Goal: Information Seeking & Learning: Learn about a topic

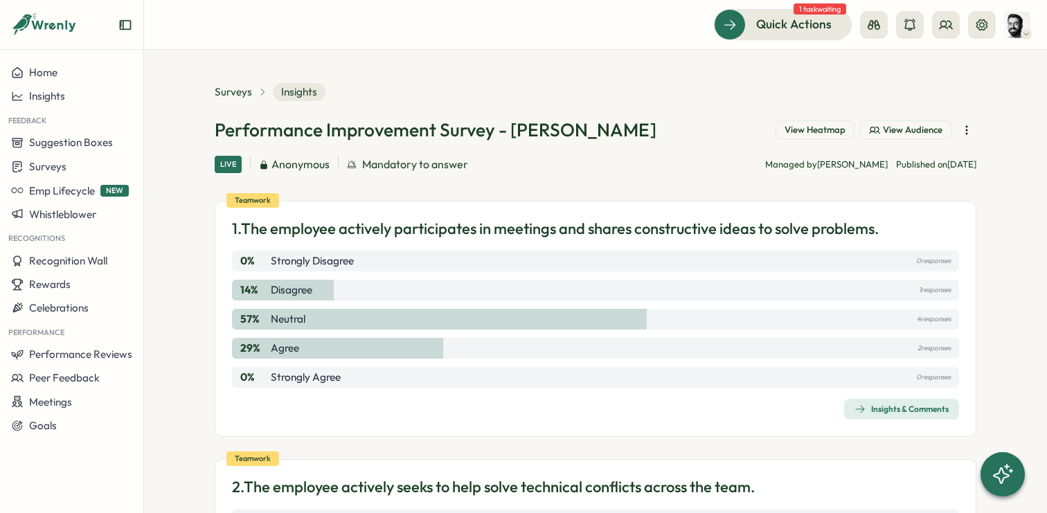
click at [821, 139] on button "View Heatmap" at bounding box center [815, 129] width 79 height 19
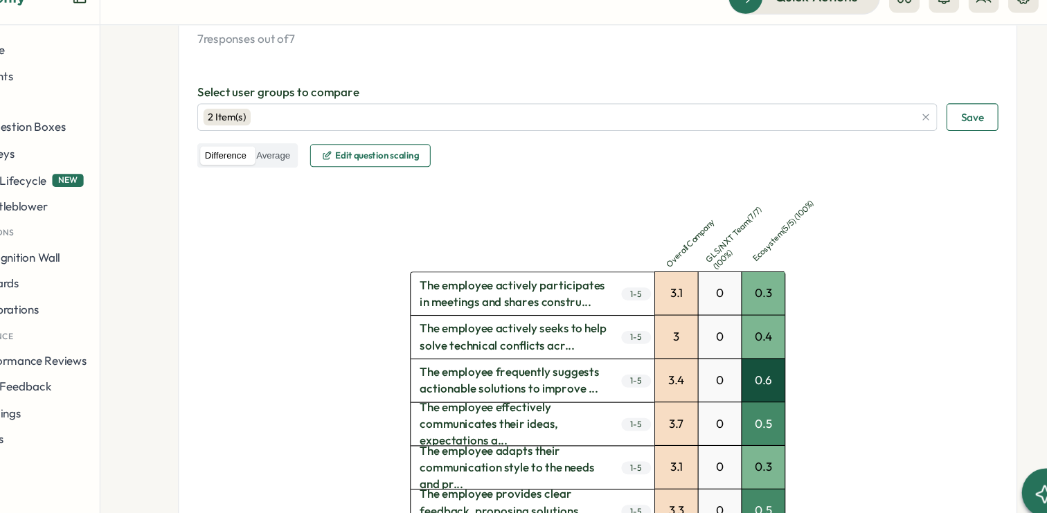
scroll to position [285, 0]
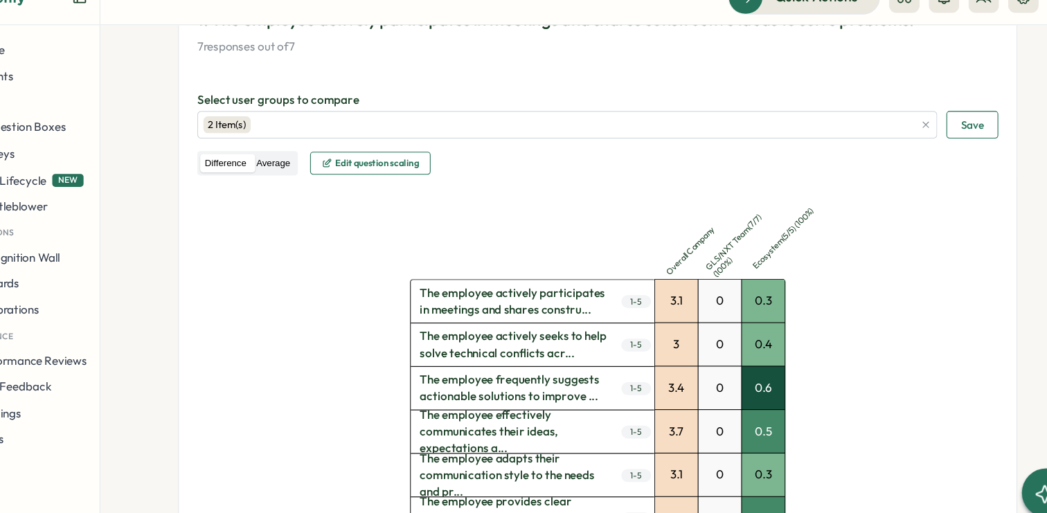
click at [319, 171] on label "Average" at bounding box center [300, 175] width 39 height 17
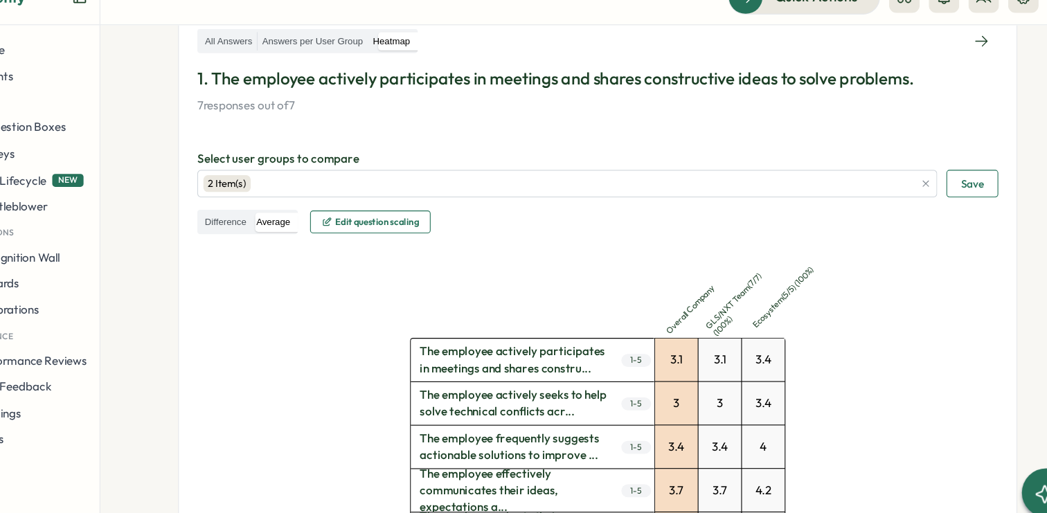
scroll to position [231, 0]
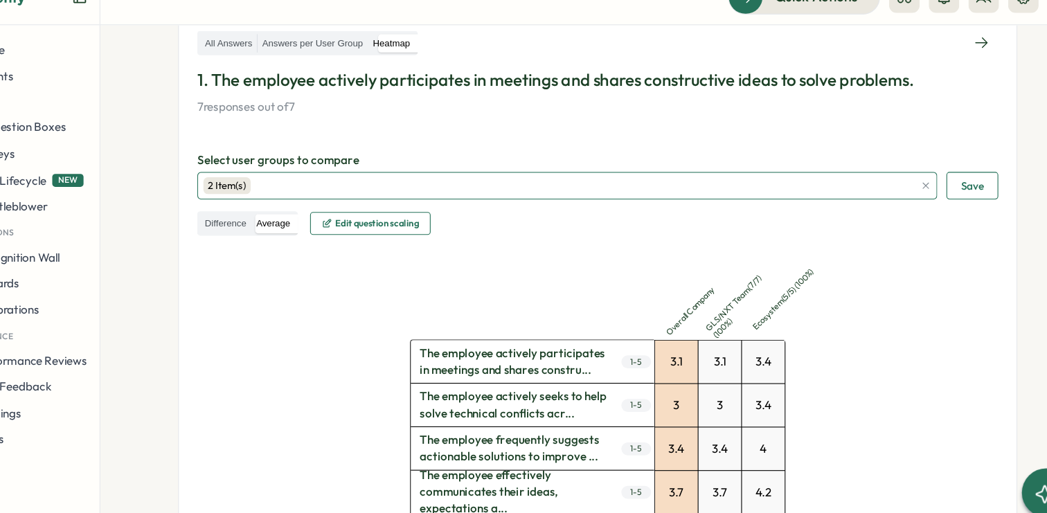
click at [263, 196] on div "2 Item(s)" at bounding box center [259, 195] width 43 height 15
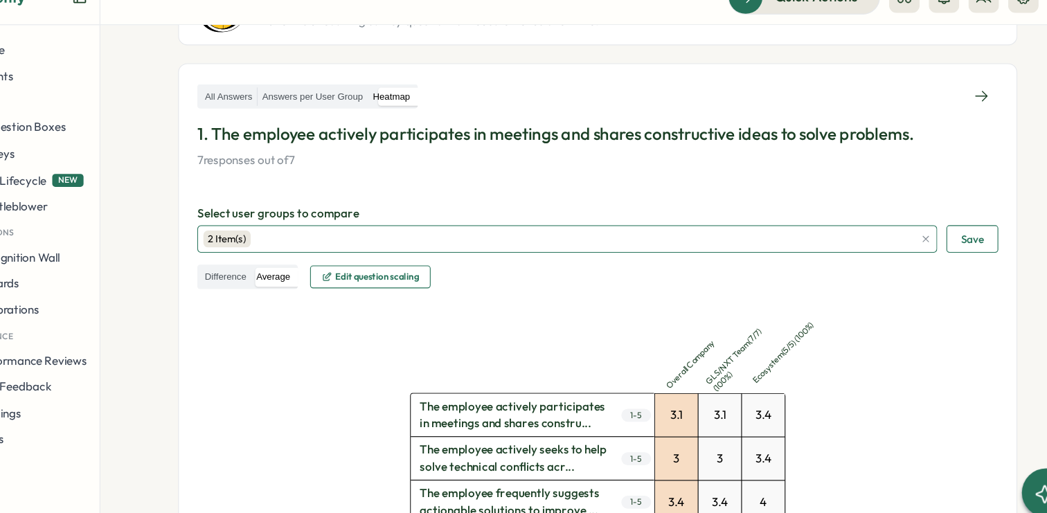
scroll to position [181, 0]
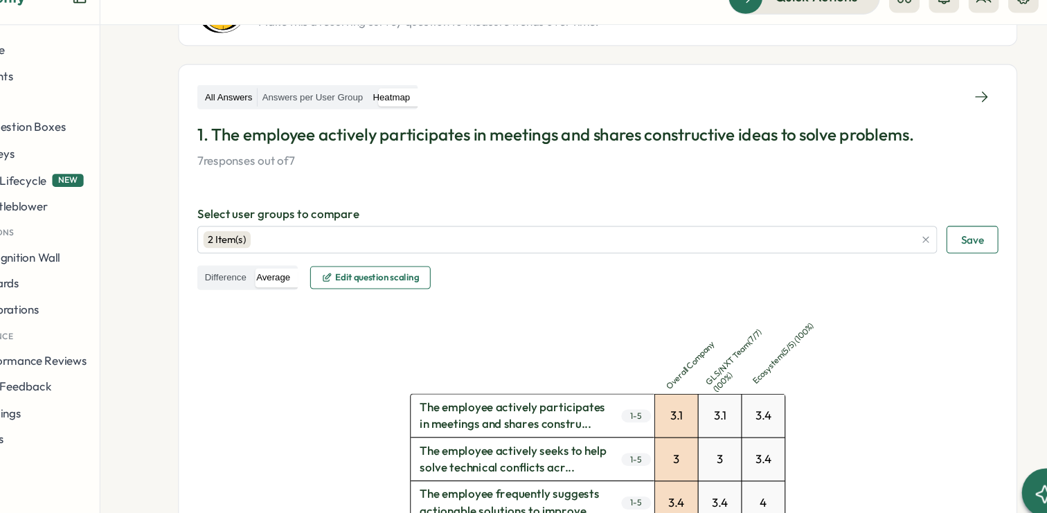
click at [264, 112] on label "All Answers" at bounding box center [260, 115] width 51 height 17
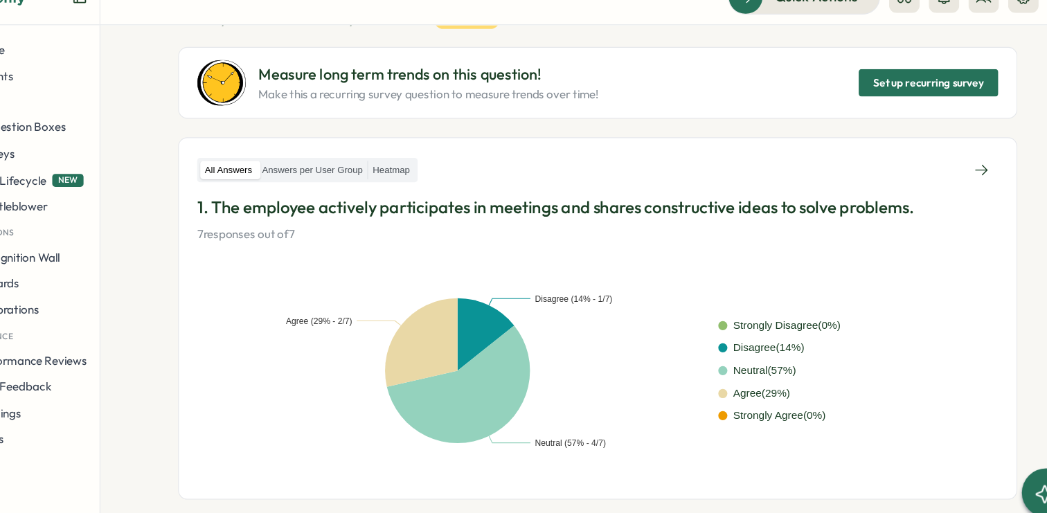
scroll to position [125, 0]
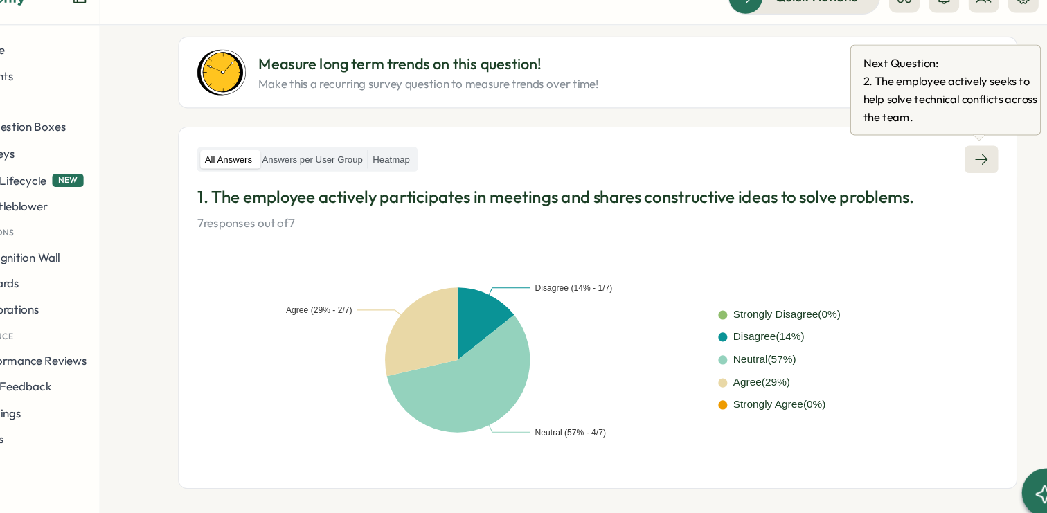
click at [951, 178] on link at bounding box center [944, 171] width 30 height 25
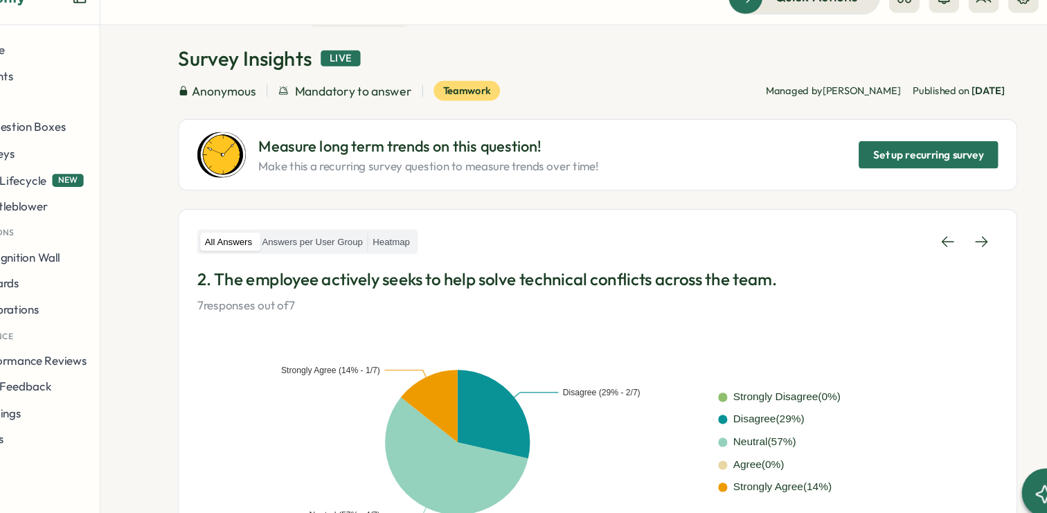
scroll to position [48, 0]
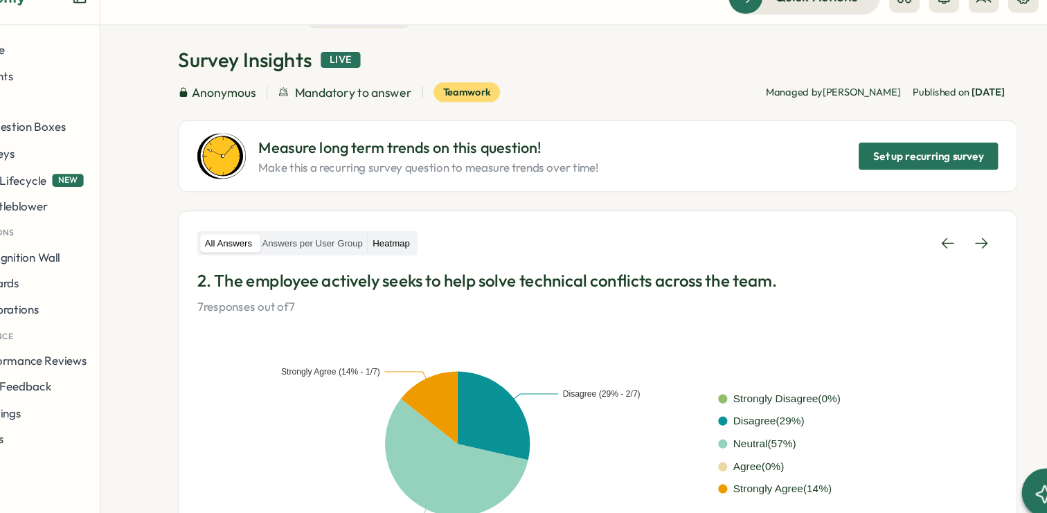
click at [411, 243] on label "Heatmap" at bounding box center [408, 248] width 42 height 17
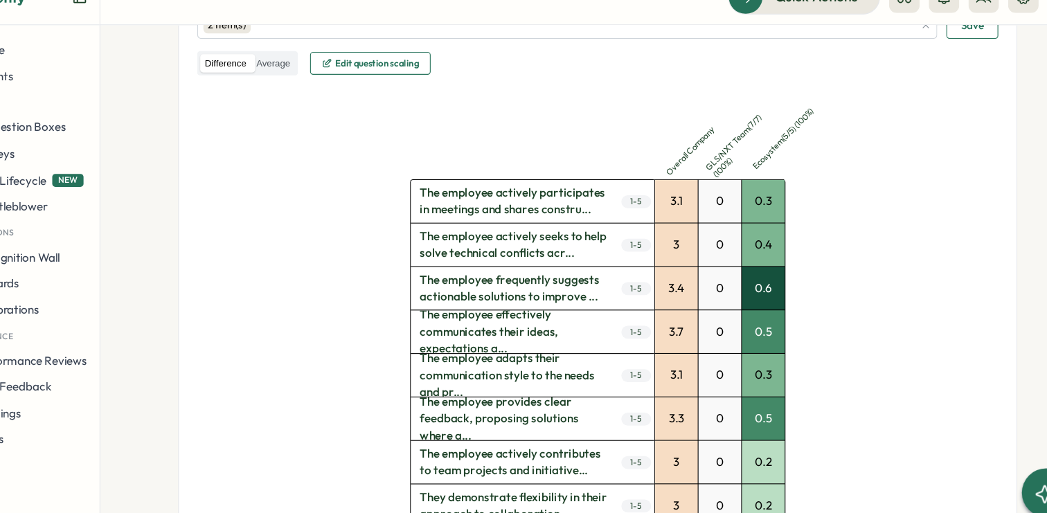
scroll to position [377, 0]
click at [663, 215] on div "3.1" at bounding box center [666, 208] width 39 height 39
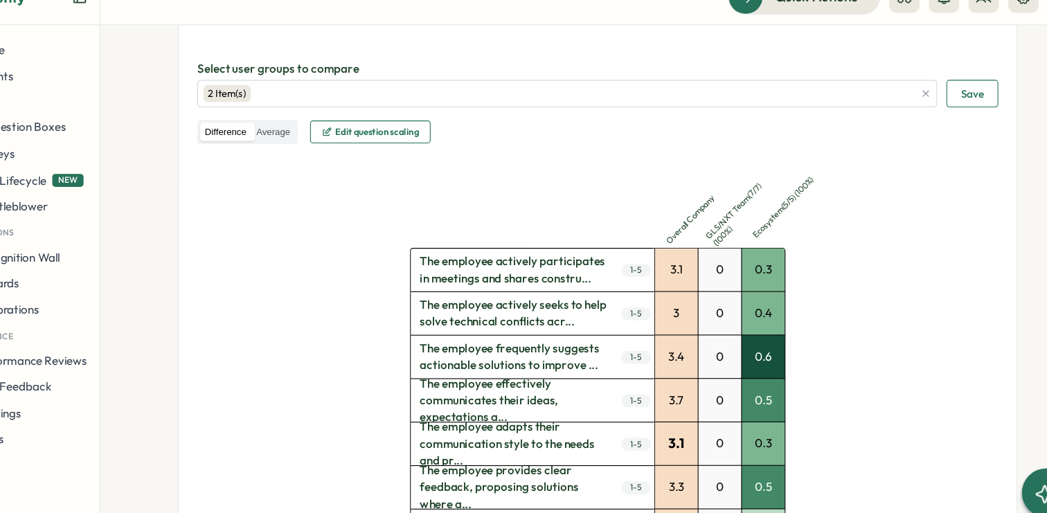
scroll to position [147, 0]
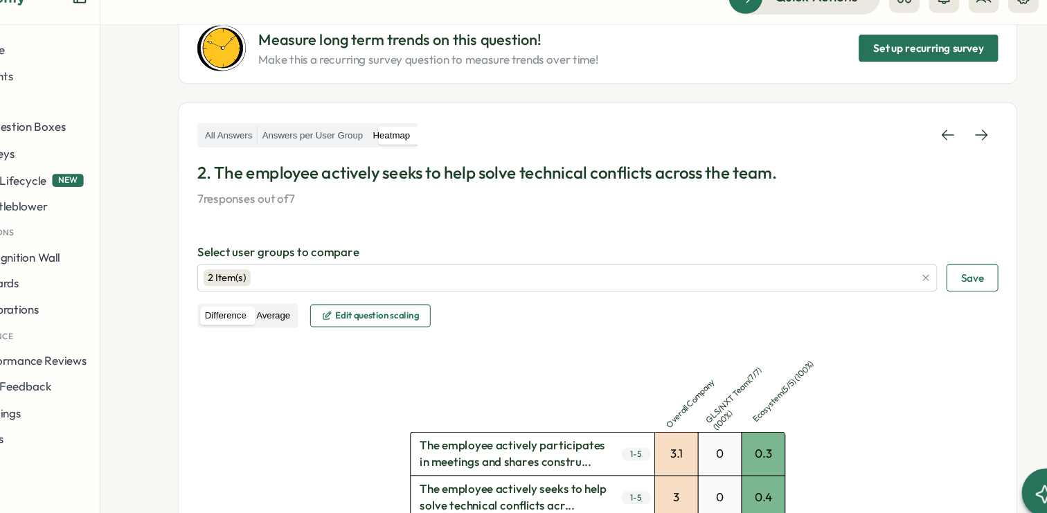
click at [311, 313] on label "Average" at bounding box center [300, 313] width 39 height 17
click at [274, 319] on label "Difference" at bounding box center [258, 313] width 46 height 17
click at [320, 314] on label "Average" at bounding box center [300, 313] width 39 height 17
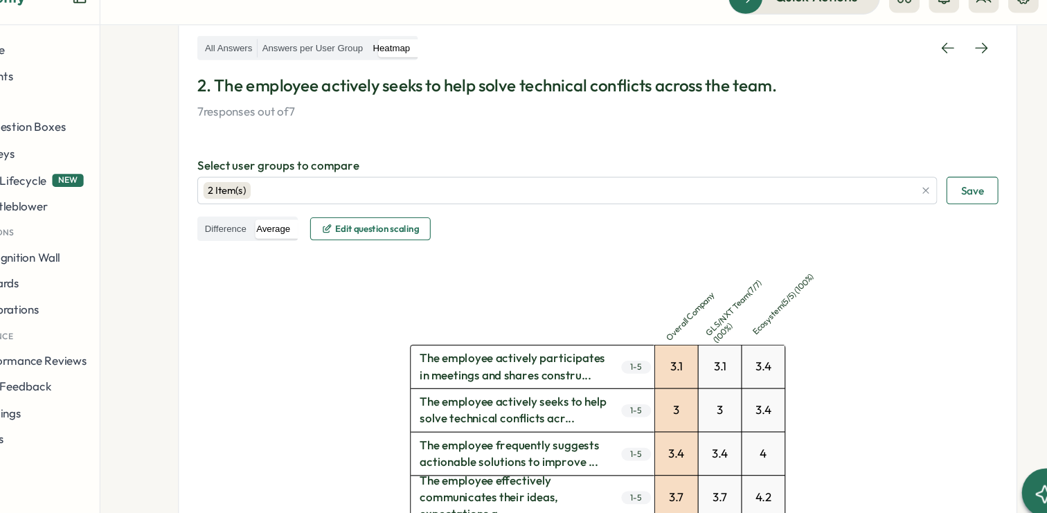
scroll to position [203, 0]
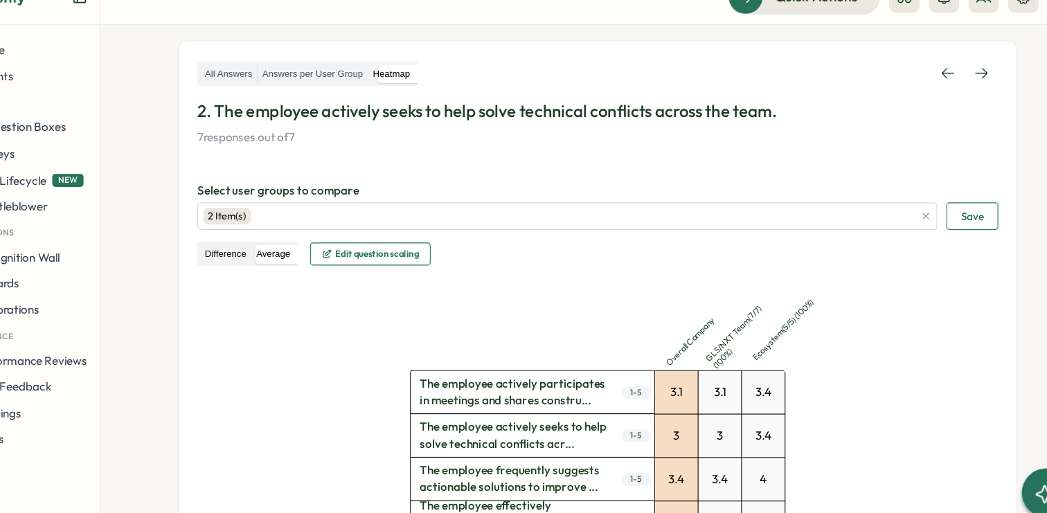
click at [253, 260] on label "Difference" at bounding box center [258, 257] width 46 height 17
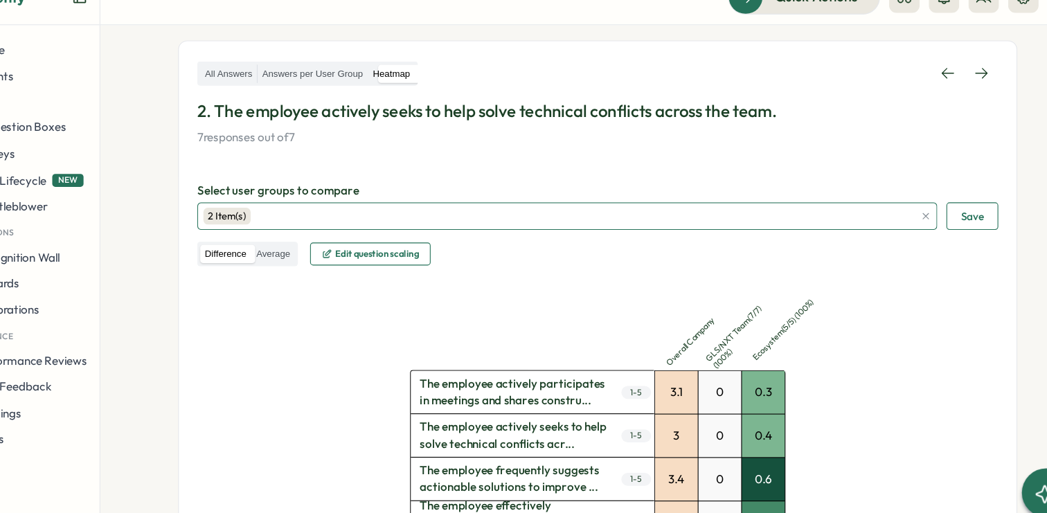
click at [289, 223] on div "2 Item(s)" at bounding box center [560, 223] width 645 height 24
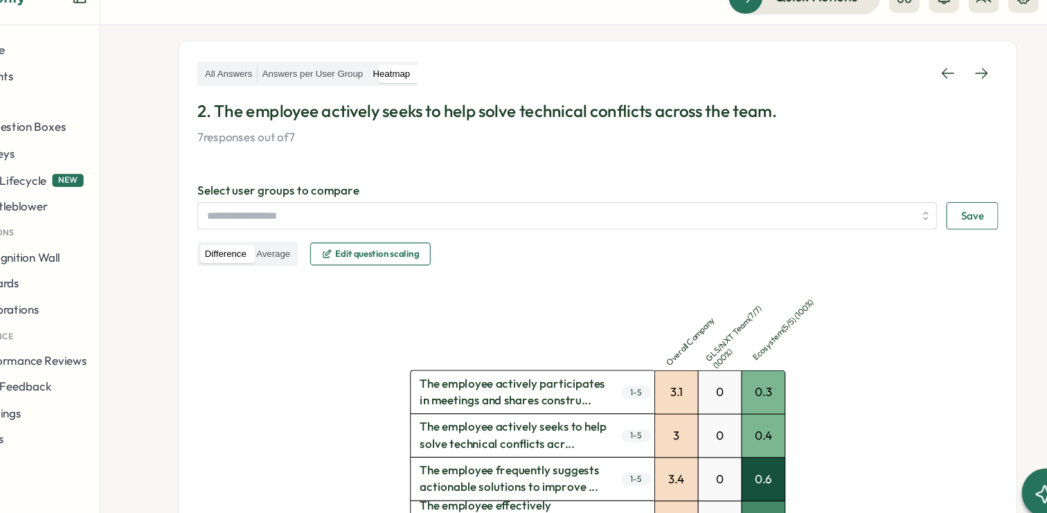
click at [256, 448] on div "Overall Company GLS/NXT Team ( 7 / 7 ) ( 100 %) Ecosystem ( 5 / 5 ) ( 100 %) Th…" at bounding box center [595, 502] width 727 height 466
click at [292, 261] on label "Average" at bounding box center [300, 257] width 39 height 17
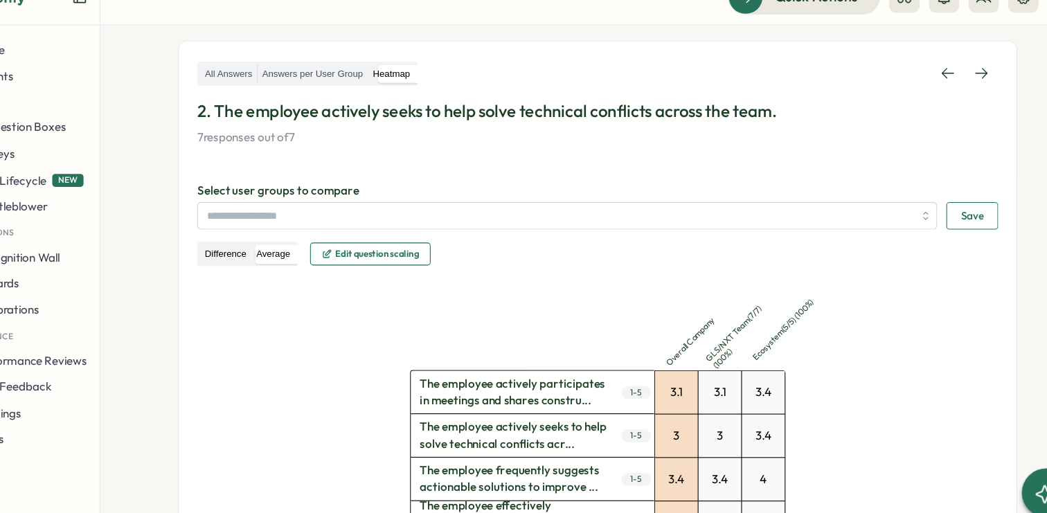
click at [262, 251] on label "Difference" at bounding box center [258, 257] width 46 height 17
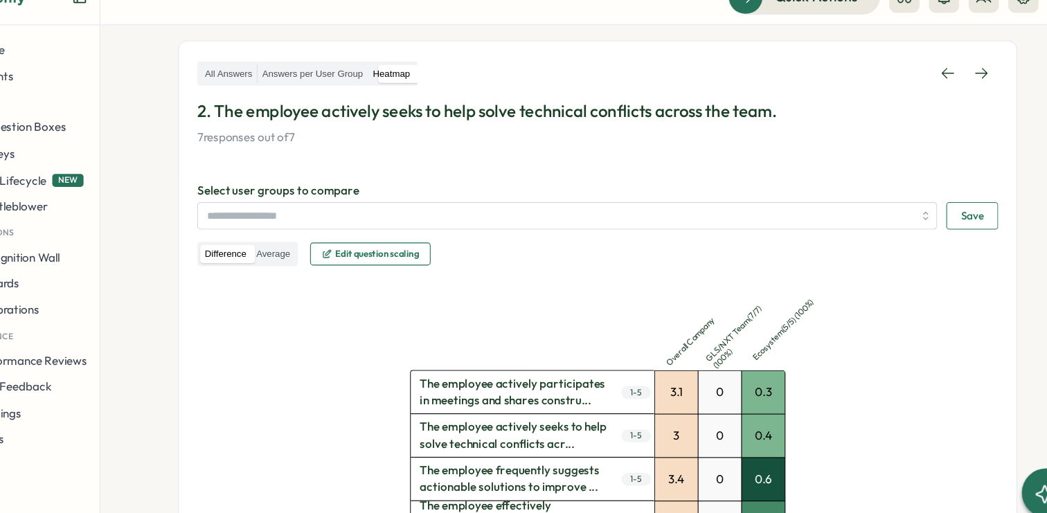
click at [377, 255] on span "Edit question scaling" at bounding box center [395, 257] width 76 height 8
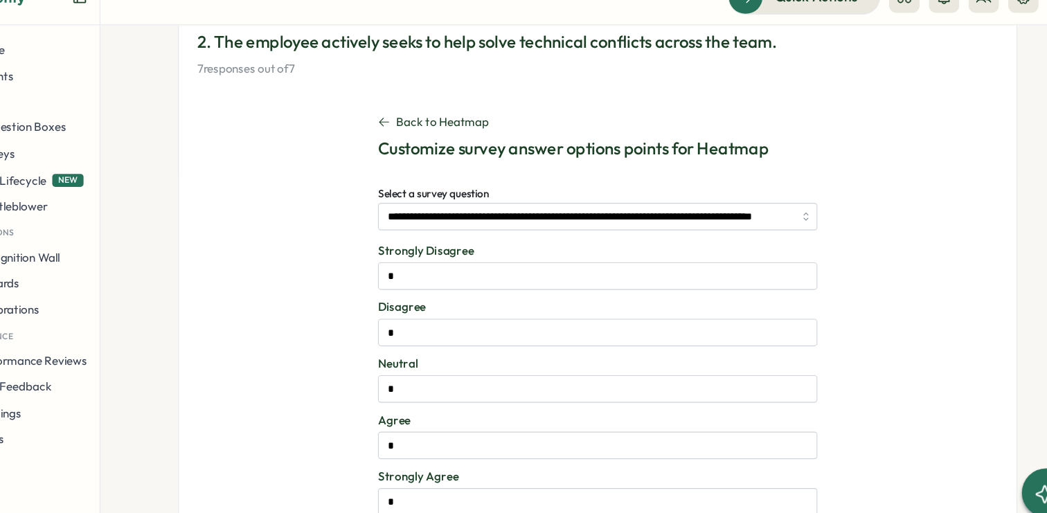
scroll to position [0, 0]
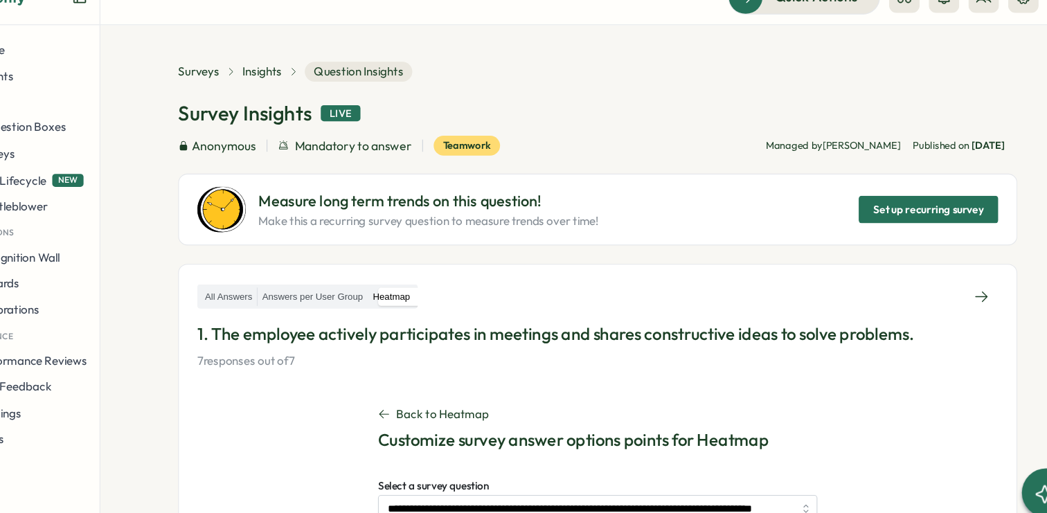
click at [370, 91] on span "Question Insights" at bounding box center [379, 92] width 98 height 18
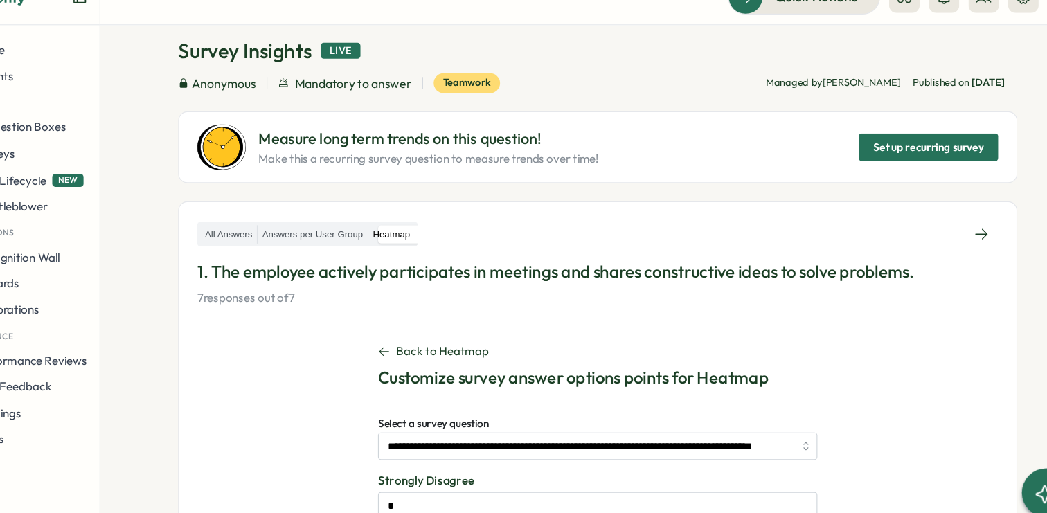
scroll to position [59, 0]
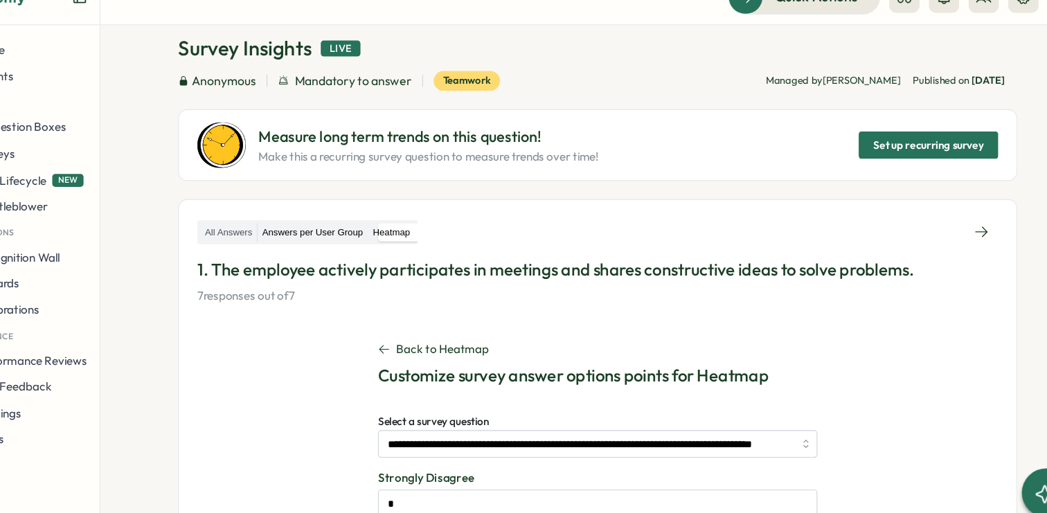
click at [336, 240] on label "Answers per User Group" at bounding box center [337, 237] width 100 height 17
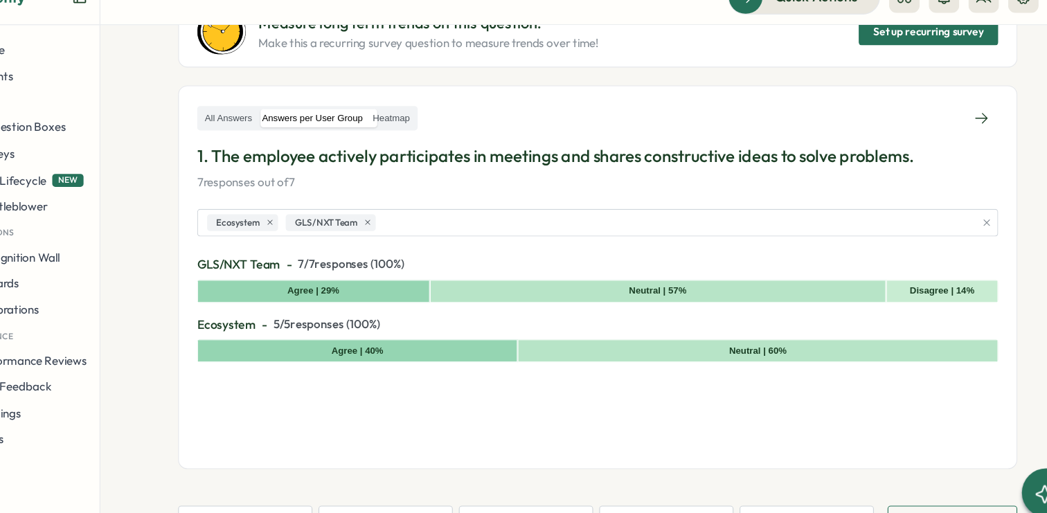
scroll to position [169, 0]
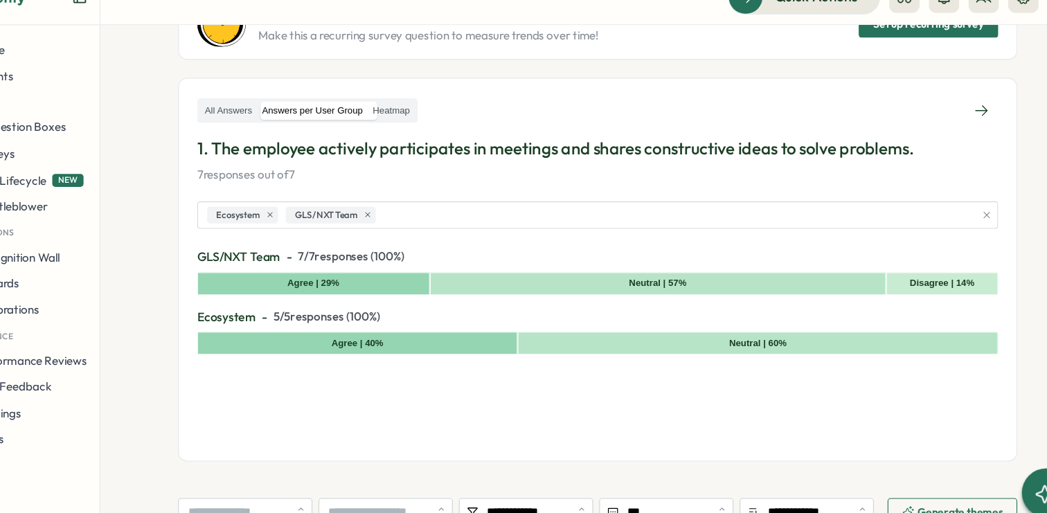
click at [268, 116] on div "All Answers Answers per User Group Heatmap" at bounding box center [595, 127] width 727 height 25
click at [269, 123] on label "All Answers" at bounding box center [260, 127] width 51 height 17
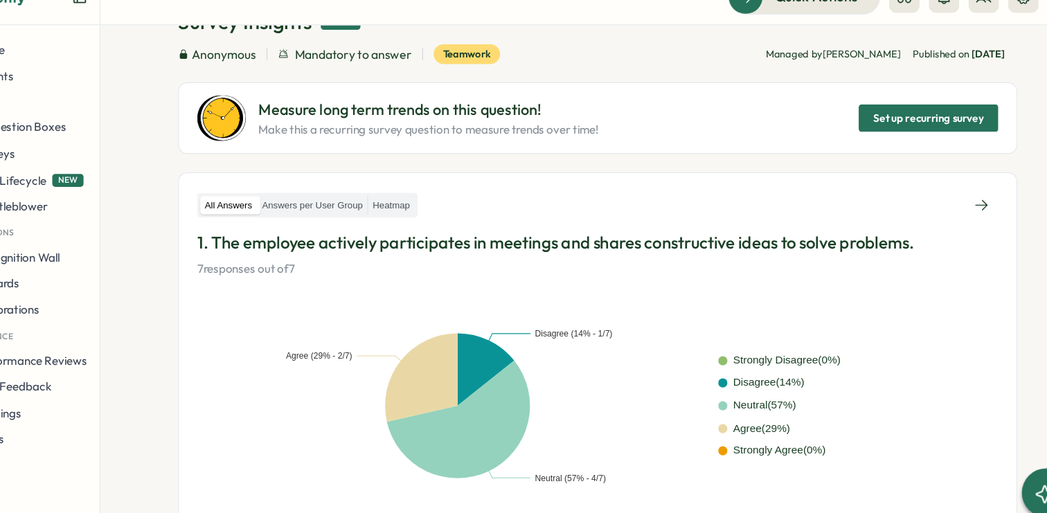
scroll to position [0, 0]
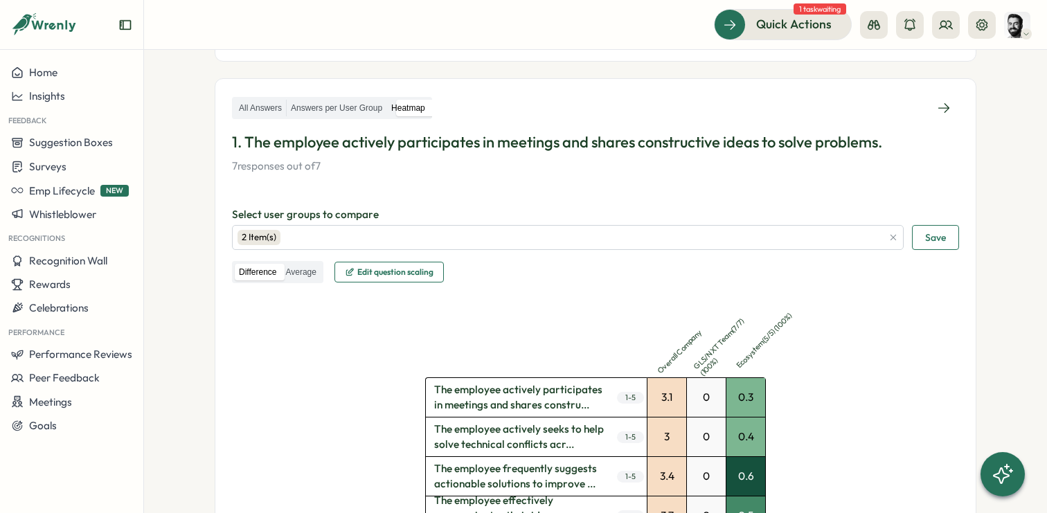
scroll to position [179, 0]
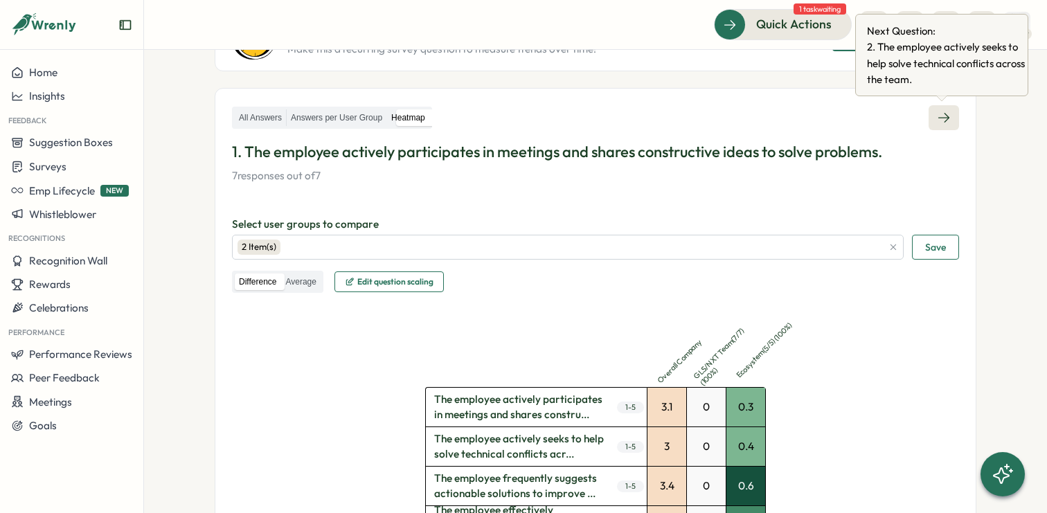
click at [947, 119] on icon at bounding box center [944, 118] width 14 height 14
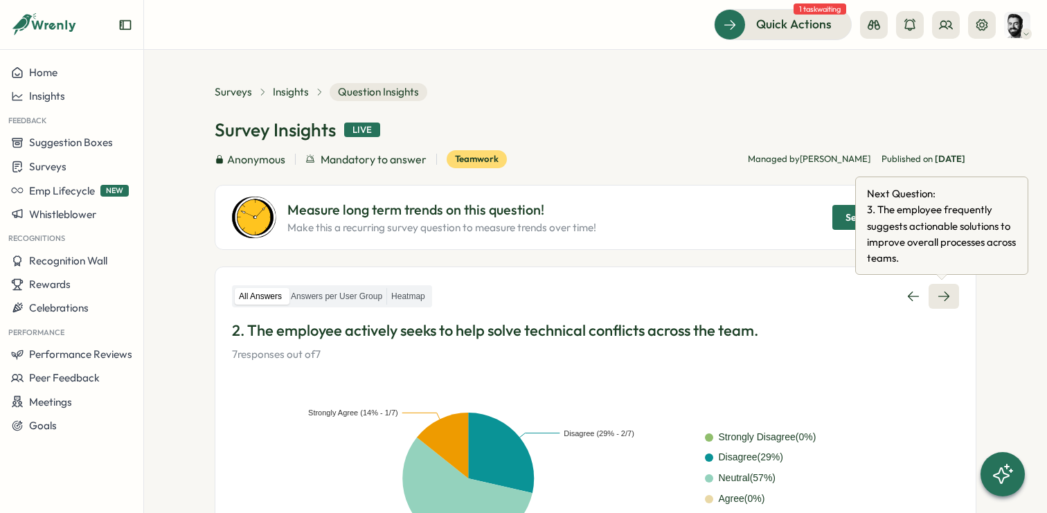
click at [944, 294] on icon at bounding box center [943, 297] width 11 height 10
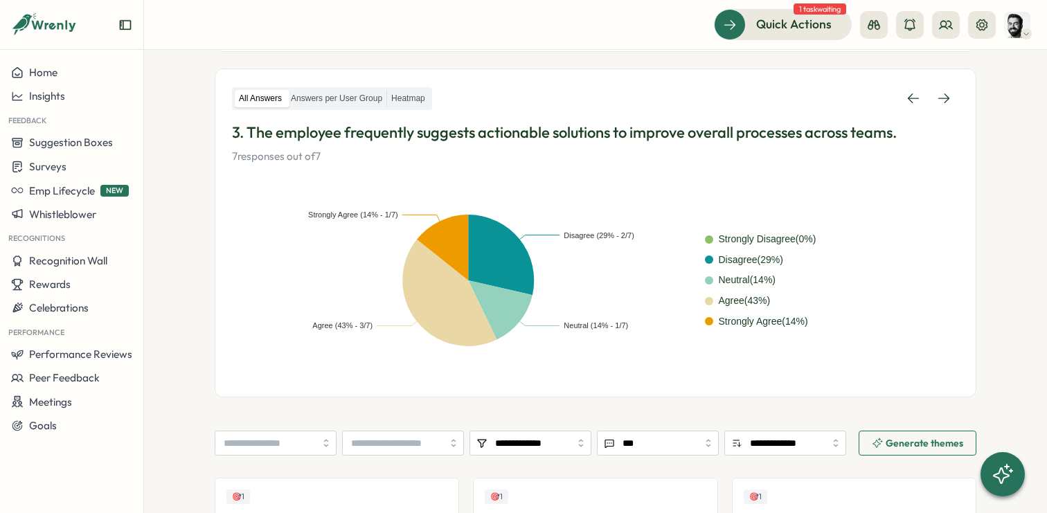
scroll to position [148, 0]
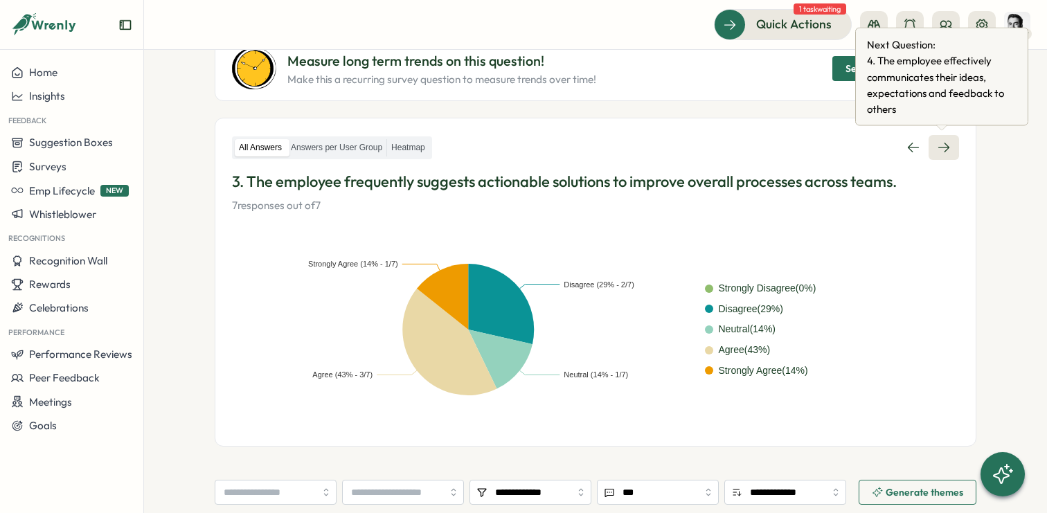
click at [944, 141] on icon at bounding box center [944, 148] width 14 height 14
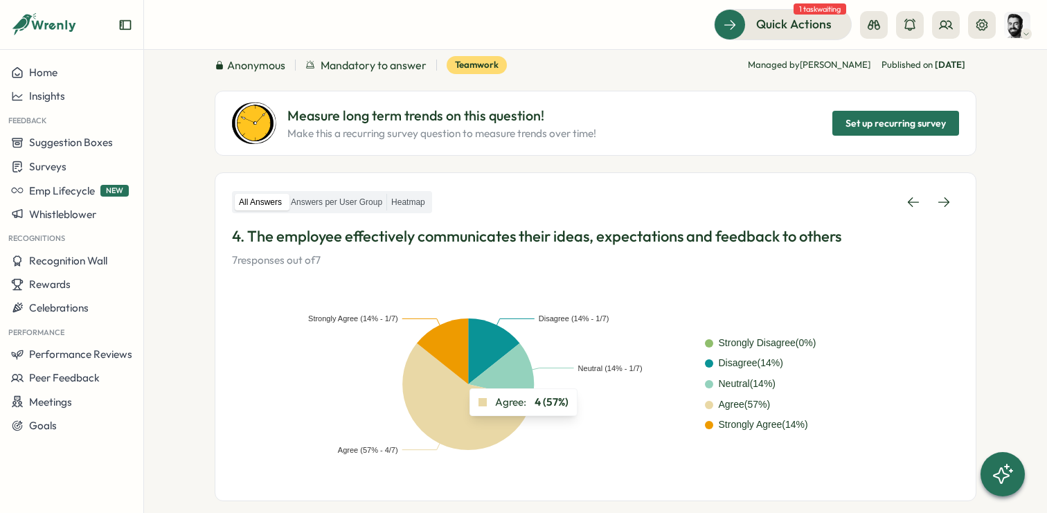
scroll to position [36, 0]
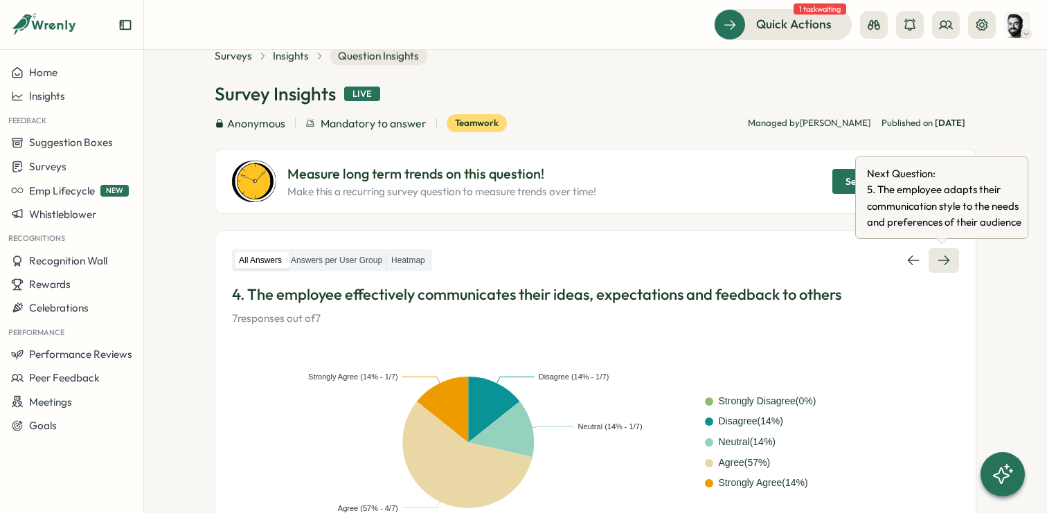
click at [947, 256] on icon at bounding box center [944, 260] width 14 height 14
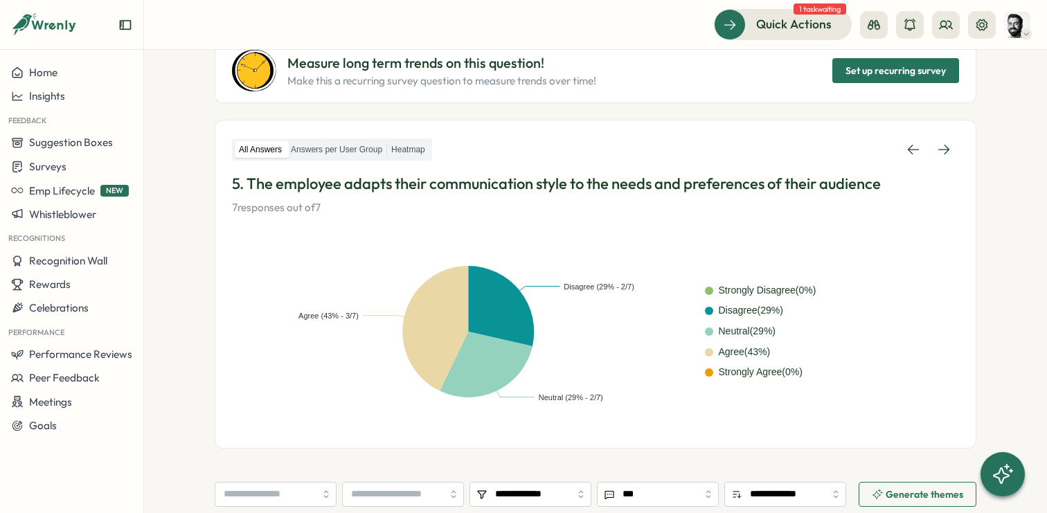
scroll to position [136, 0]
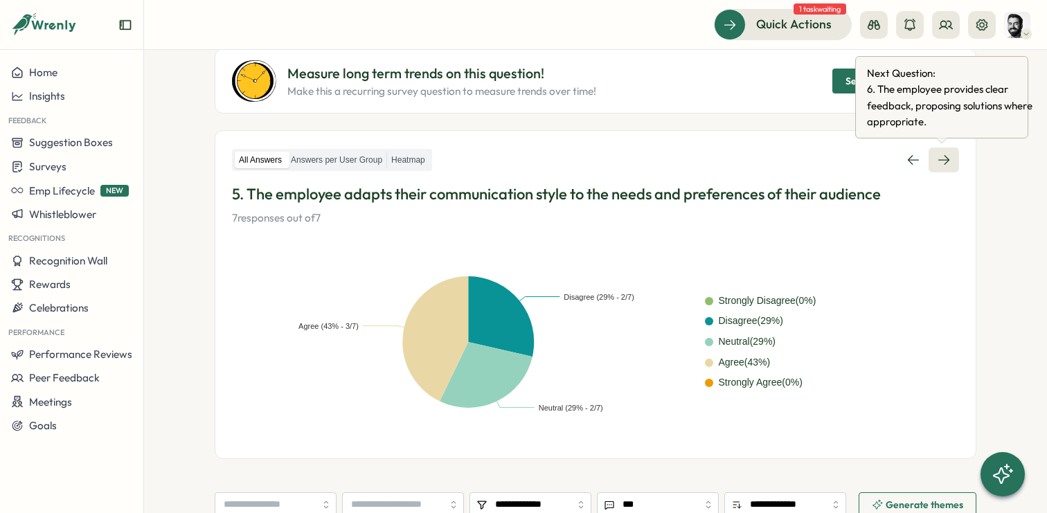
click at [943, 154] on icon at bounding box center [944, 160] width 14 height 14
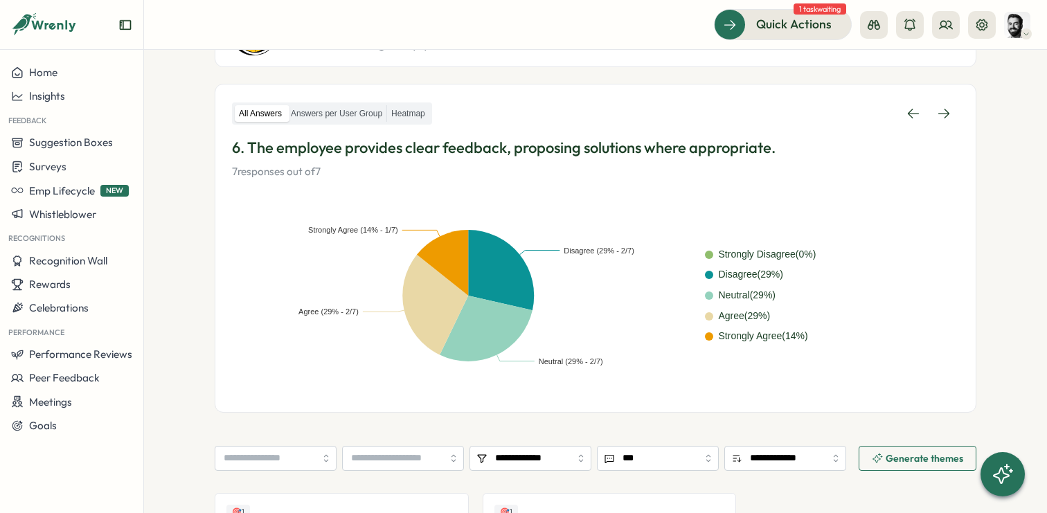
scroll to position [159, 0]
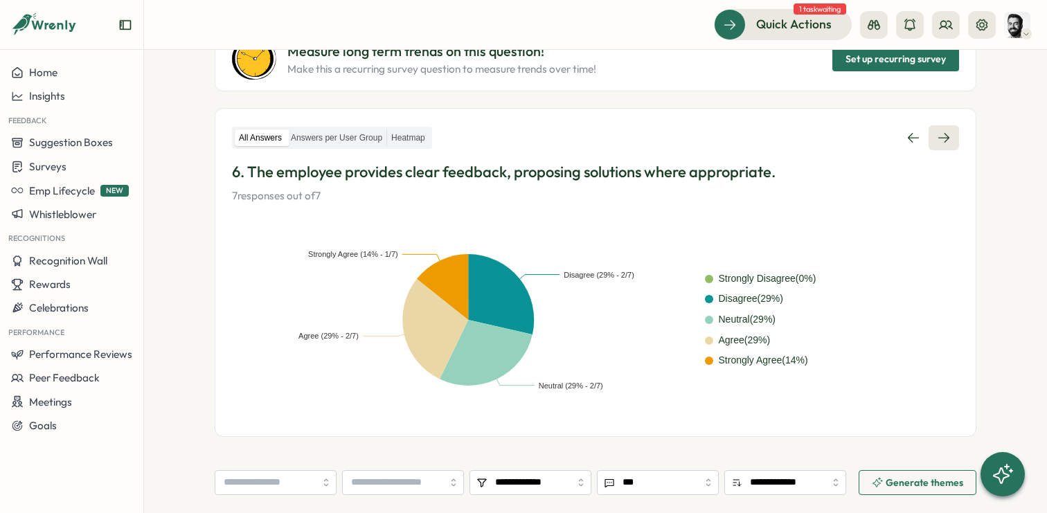
click at [943, 142] on icon at bounding box center [944, 138] width 14 height 14
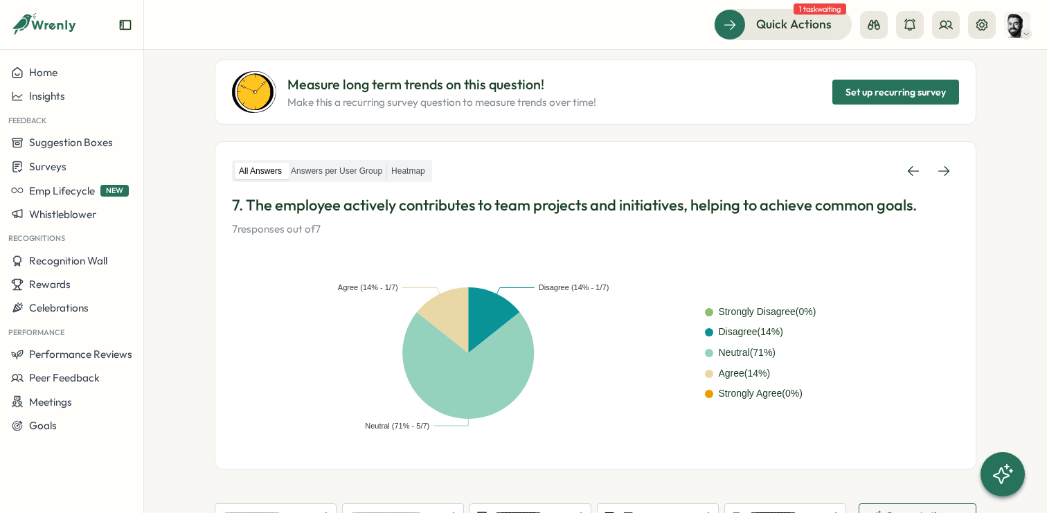
scroll to position [83, 0]
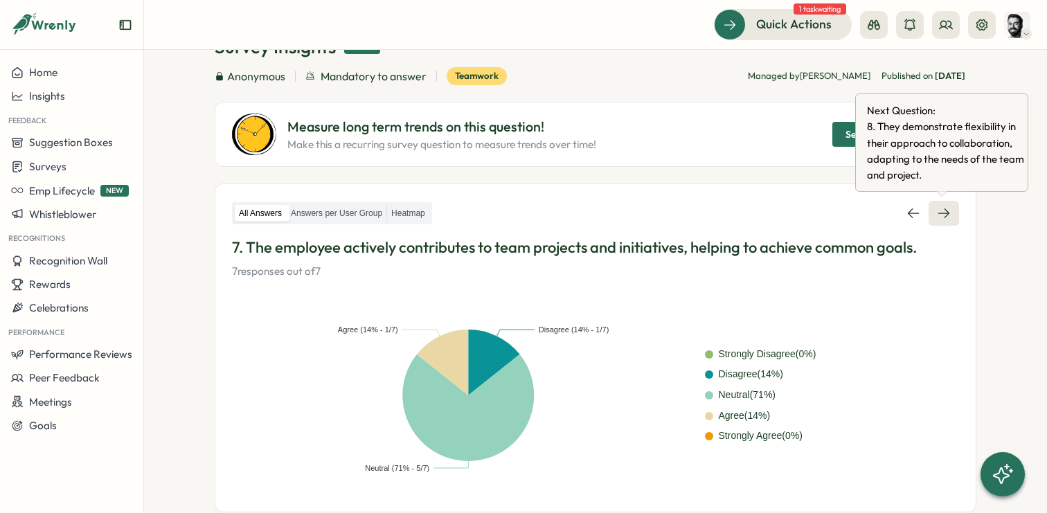
click at [944, 209] on icon at bounding box center [944, 213] width 14 height 14
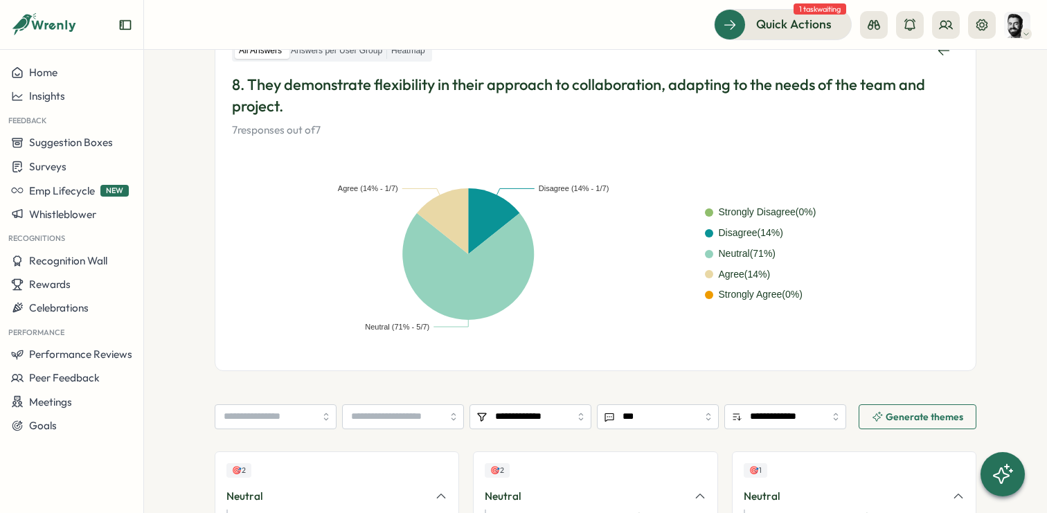
scroll to position [248, 0]
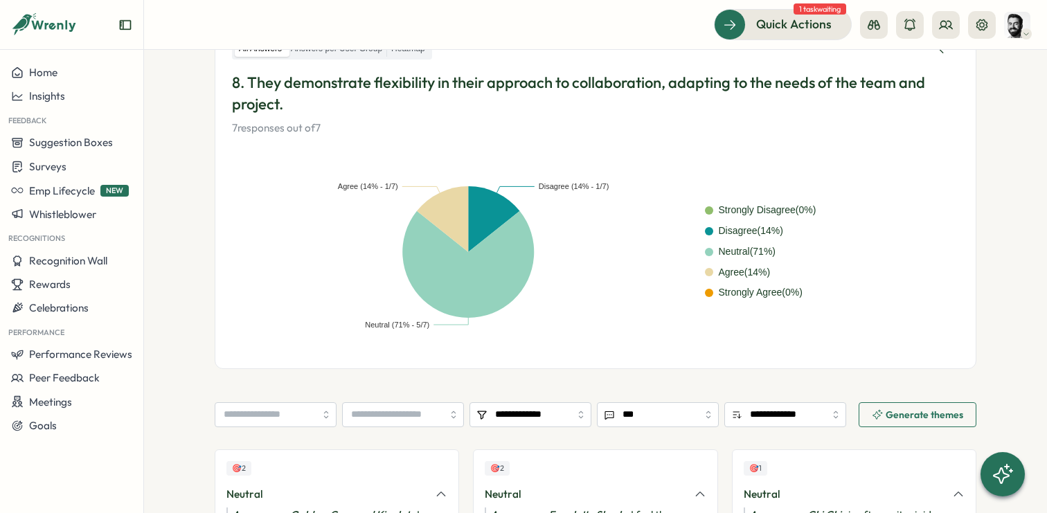
click at [906, 410] on span "Generate themes" at bounding box center [925, 415] width 78 height 10
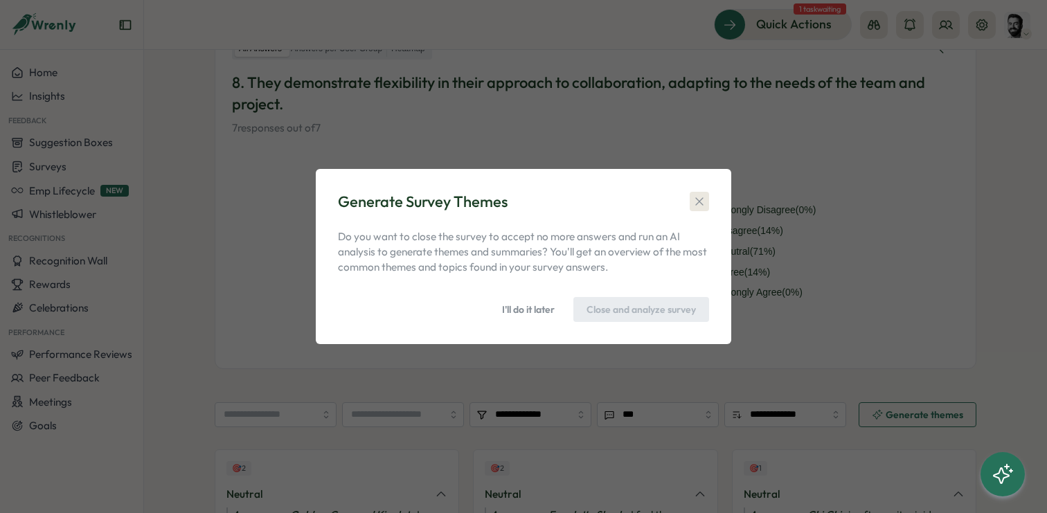
click at [708, 205] on button "button" at bounding box center [699, 201] width 19 height 19
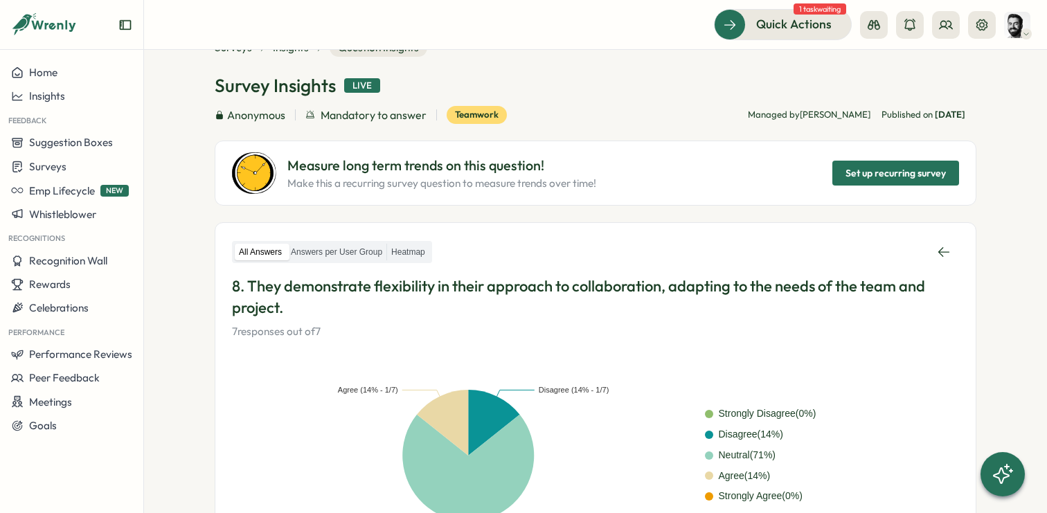
scroll to position [0, 0]
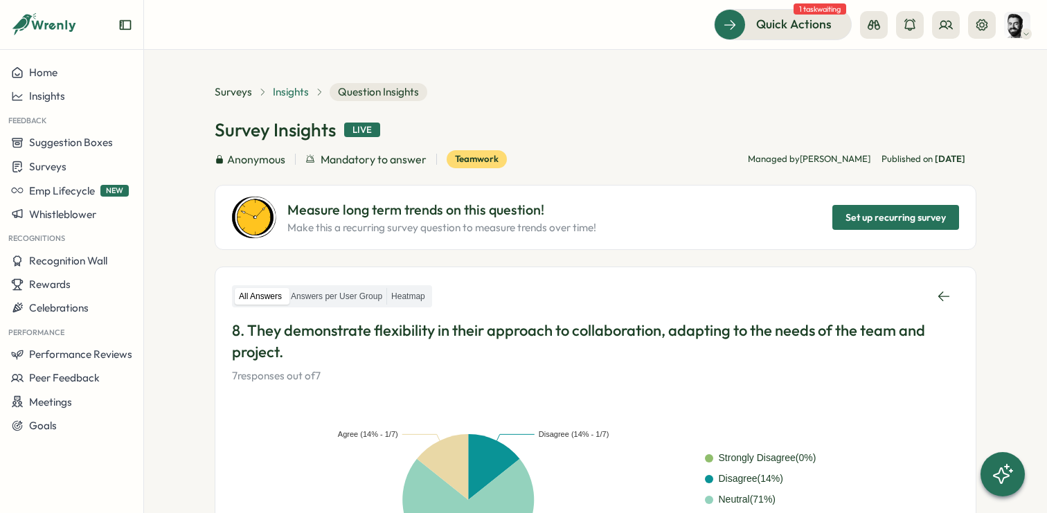
click at [286, 96] on span "Insights" at bounding box center [291, 91] width 36 height 15
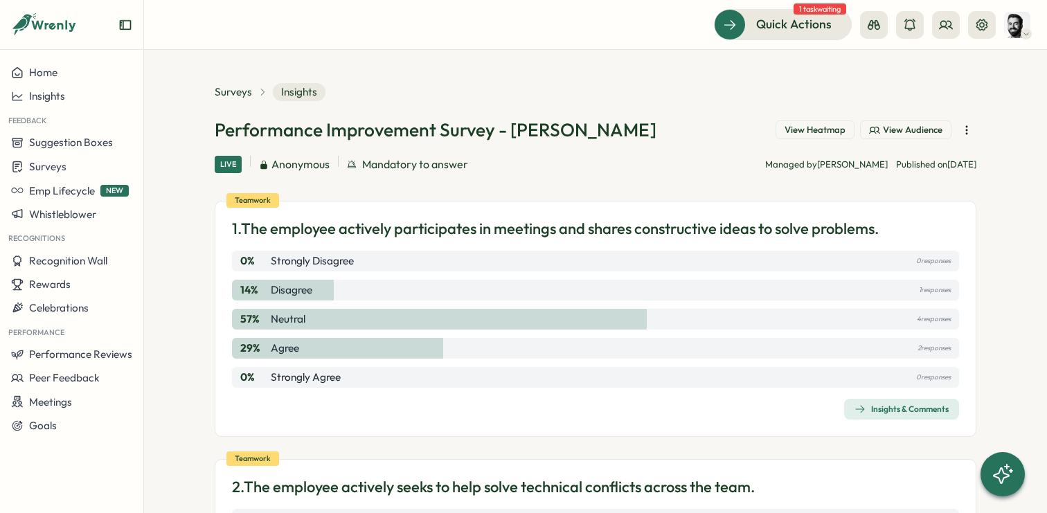
click at [968, 132] on icon "button" at bounding box center [967, 130] width 14 height 14
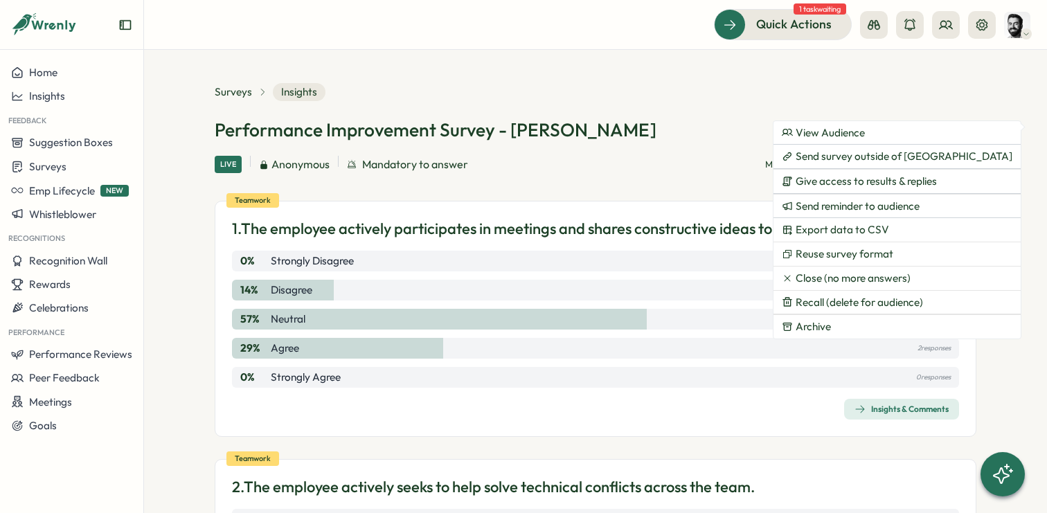
click at [1018, 190] on section "Surveys Insights Performance Improvement Survey - [PERSON_NAME] View Heatmap Vi…" at bounding box center [595, 281] width 903 height 463
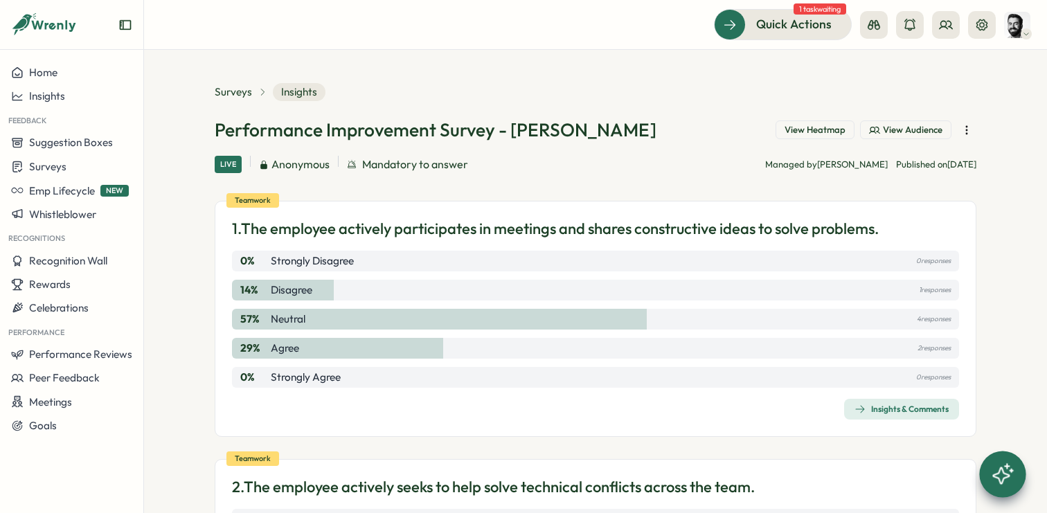
click at [1019, 478] on div at bounding box center [1002, 474] width 46 height 46
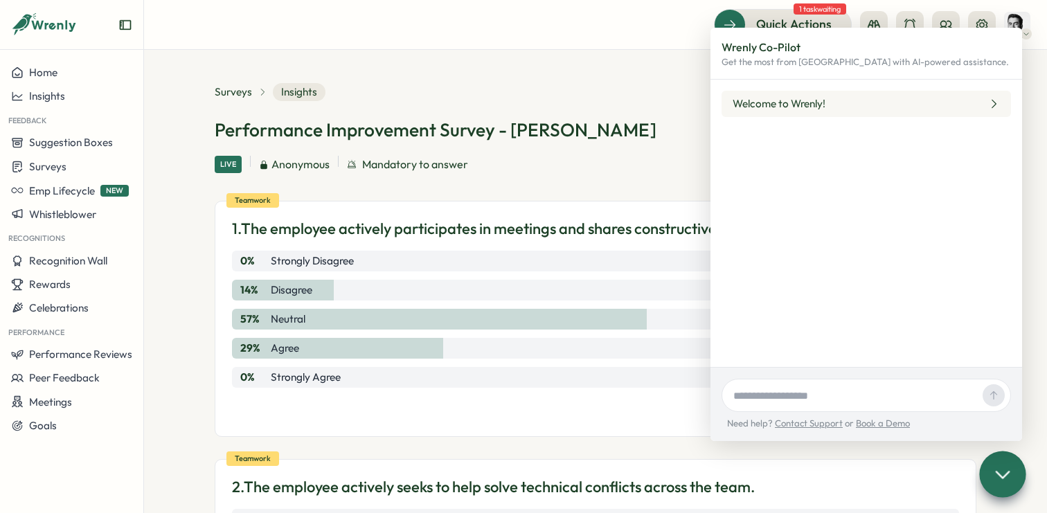
click at [593, 146] on div "Performance Improvement Survey - [PERSON_NAME] View Heatmap View Audience Live …" at bounding box center [596, 145] width 762 height 55
click at [1012, 484] on icon at bounding box center [1002, 474] width 20 height 20
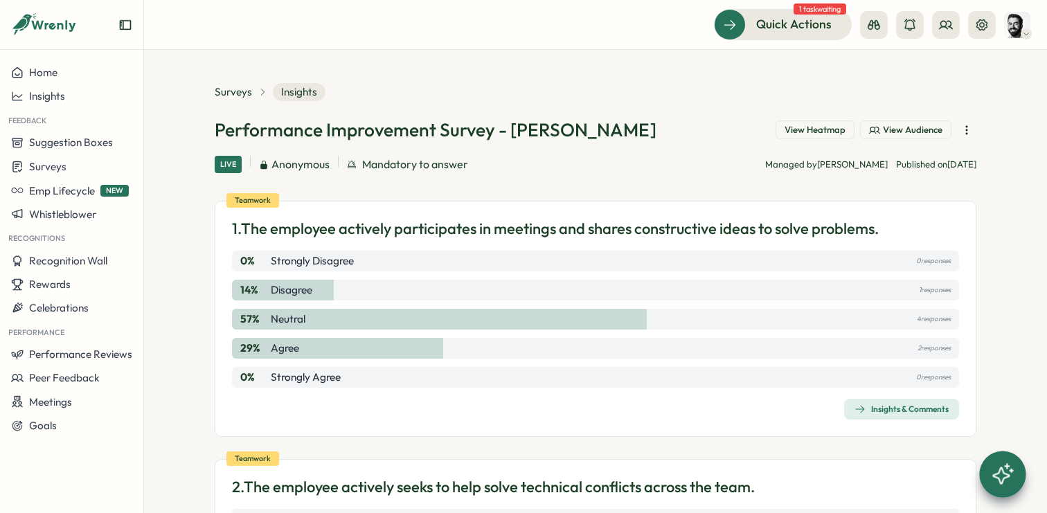
click at [965, 129] on icon "button" at bounding box center [967, 130] width 14 height 14
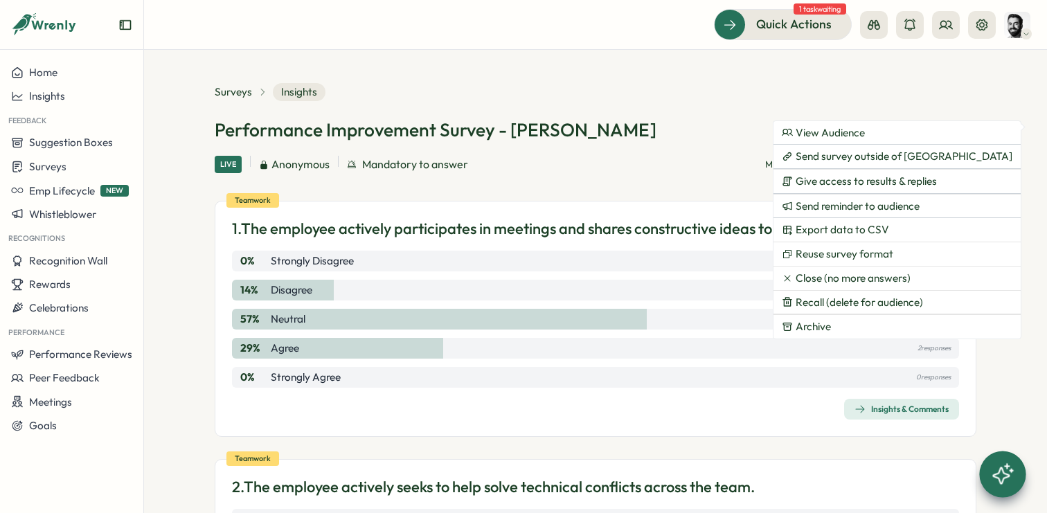
click at [904, 100] on div "Surveys Insights" at bounding box center [596, 92] width 762 height 18
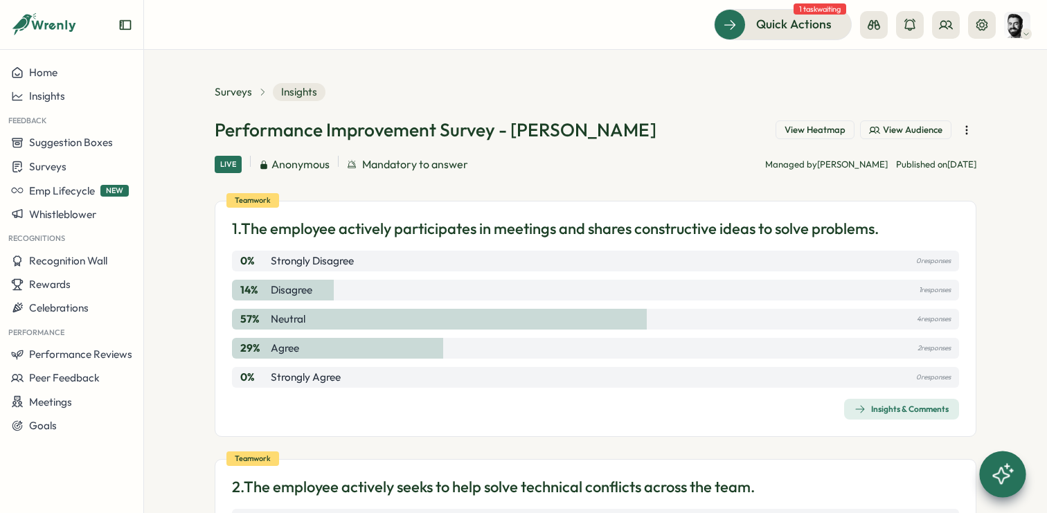
click at [914, 409] on div "Insights & Comments" at bounding box center [901, 409] width 94 height 11
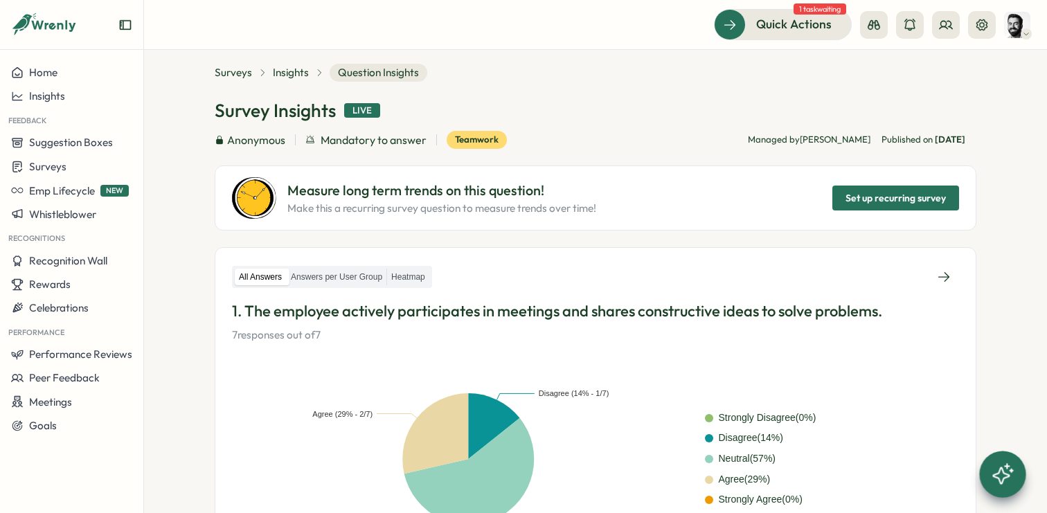
scroll to position [18, 0]
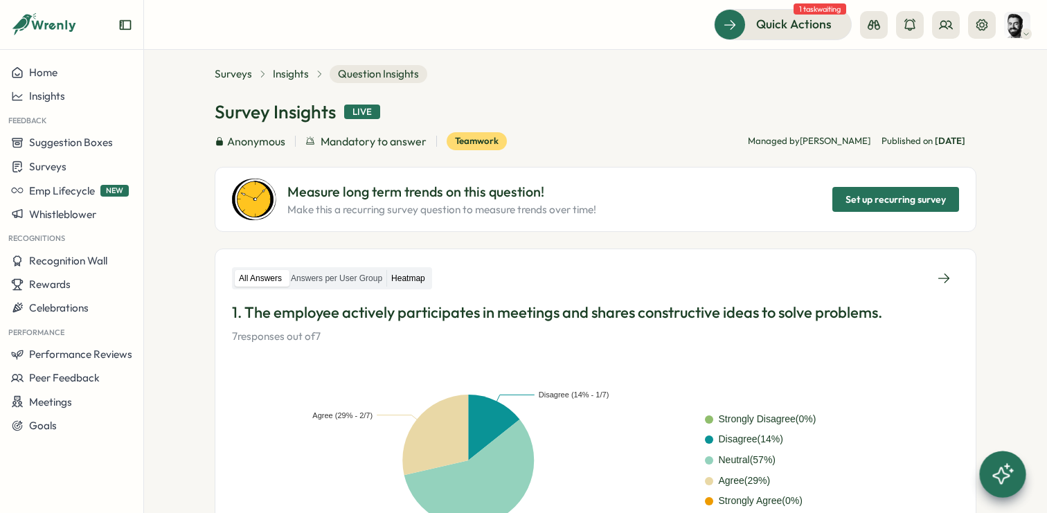
click at [420, 280] on label "Heatmap" at bounding box center [408, 278] width 42 height 17
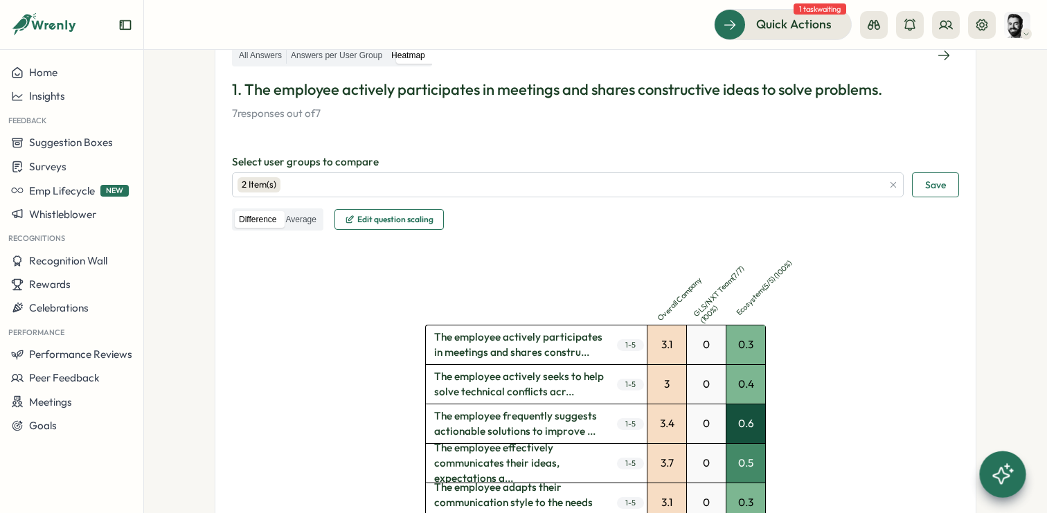
scroll to position [245, 0]
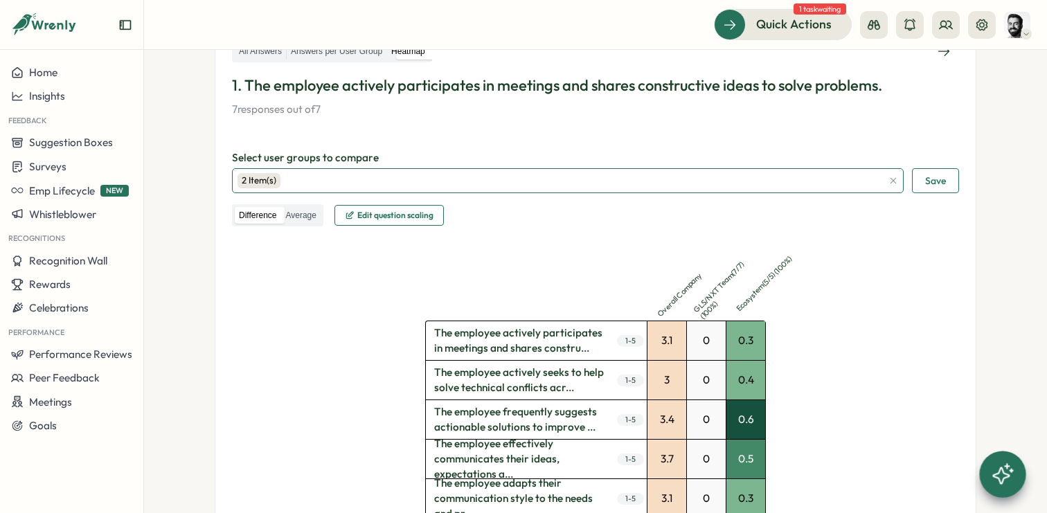
click at [388, 187] on div "2 Item(s)" at bounding box center [560, 181] width 645 height 24
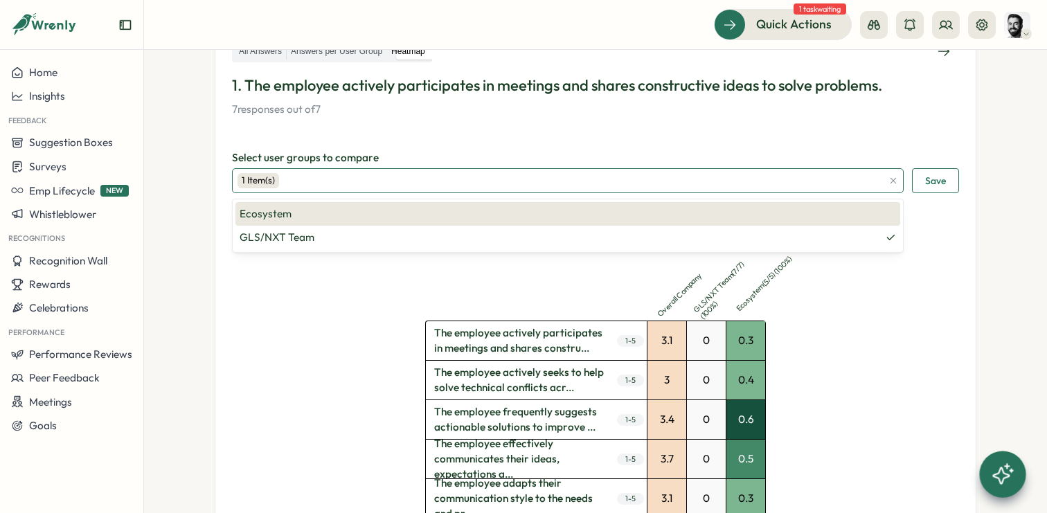
click at [343, 215] on span "Ecosystem" at bounding box center [568, 213] width 656 height 15
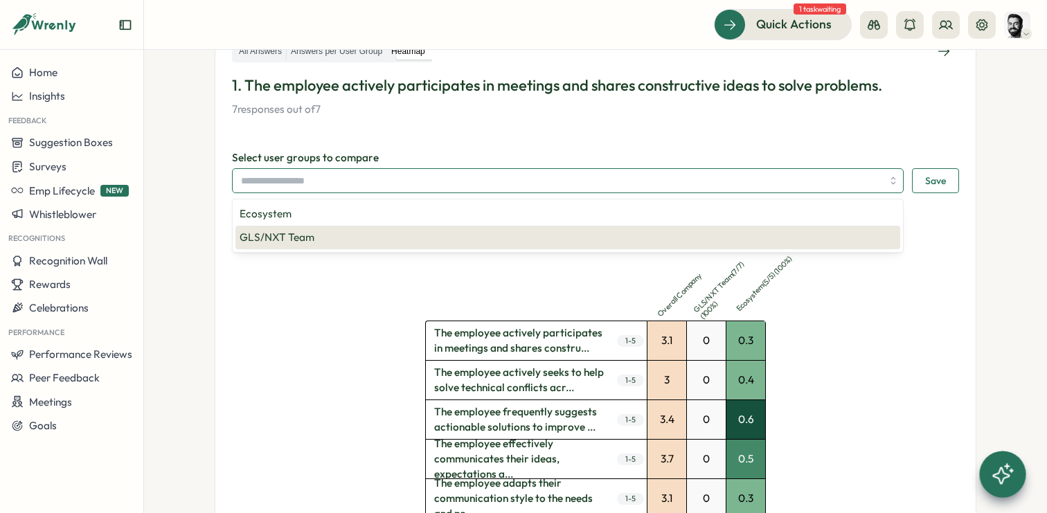
click at [344, 231] on span "GLS/NXT Team" at bounding box center [568, 237] width 656 height 15
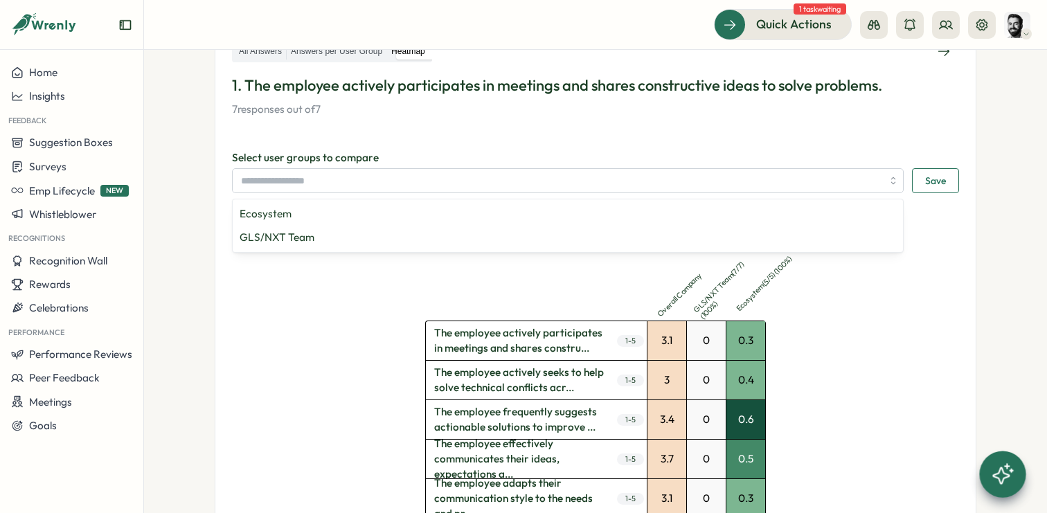
click at [332, 305] on div "Overall Company GLS/NXT Team ( 7 / 7 ) ( 100 %) Ecosystem ( 5 / 5 ) ( 100 %) Th…" at bounding box center [595, 459] width 727 height 466
click at [944, 181] on button "Save" at bounding box center [935, 180] width 47 height 25
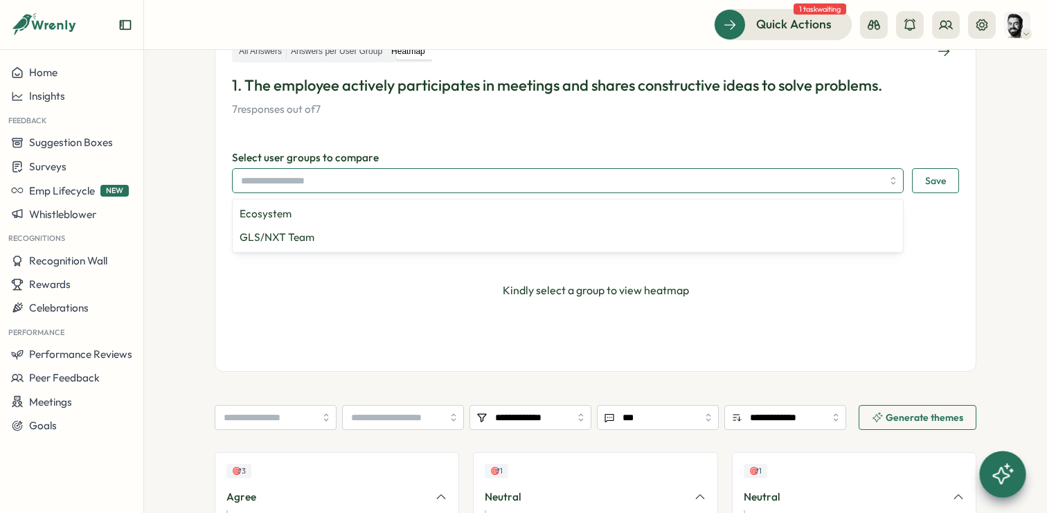
click at [403, 181] on input "search" at bounding box center [561, 181] width 641 height 24
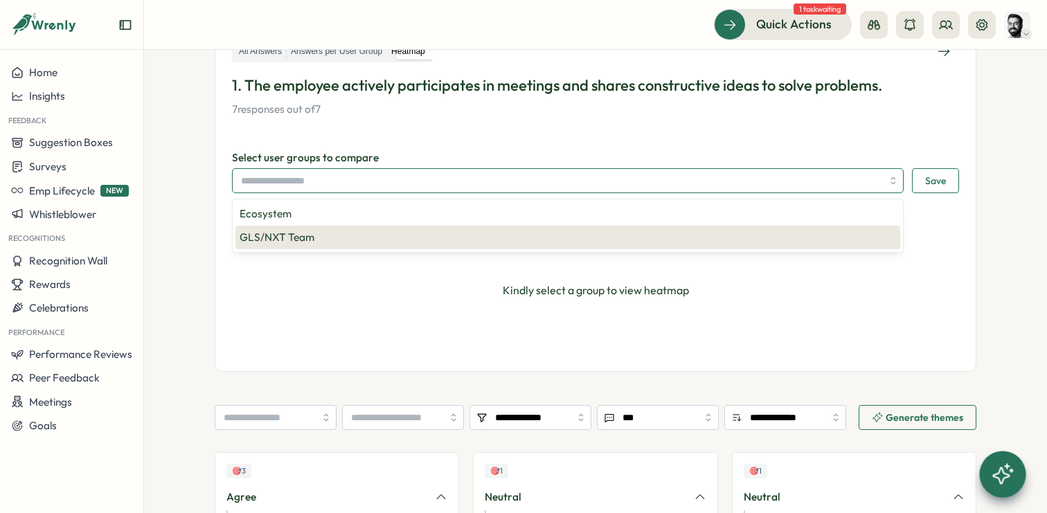
click at [313, 230] on span "GLS/NXT Team" at bounding box center [568, 237] width 656 height 15
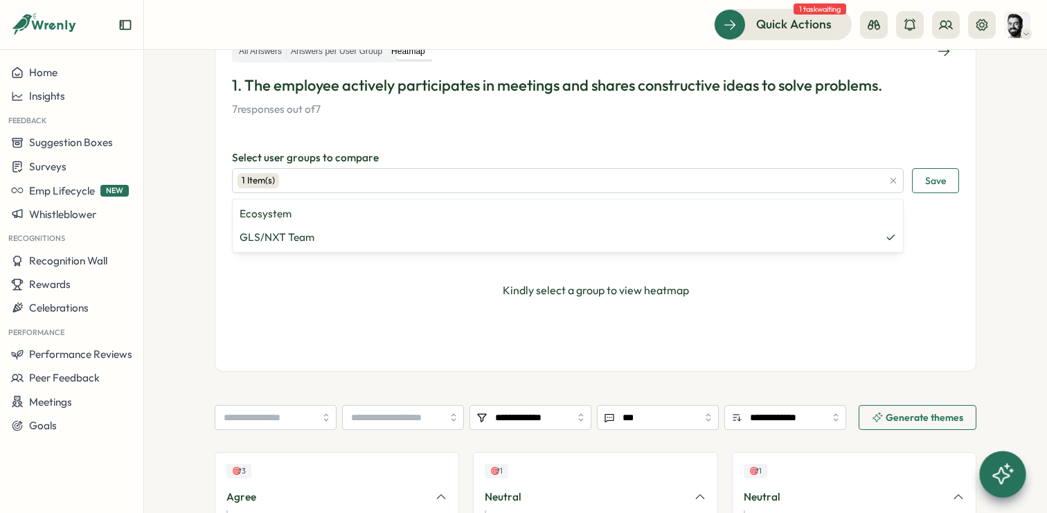
click at [932, 184] on span "Save" at bounding box center [935, 181] width 21 height 24
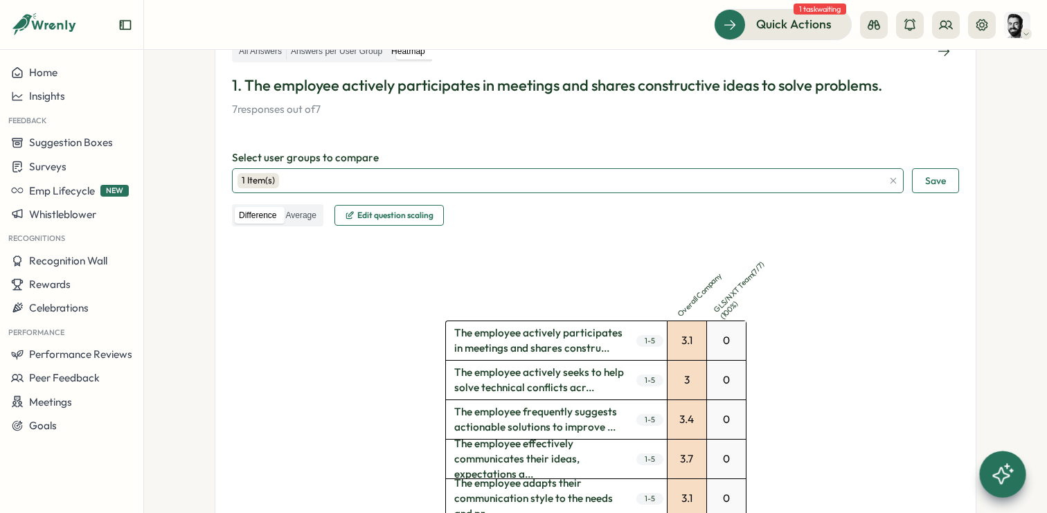
click at [417, 173] on div "1 Item(s)" at bounding box center [560, 181] width 645 height 24
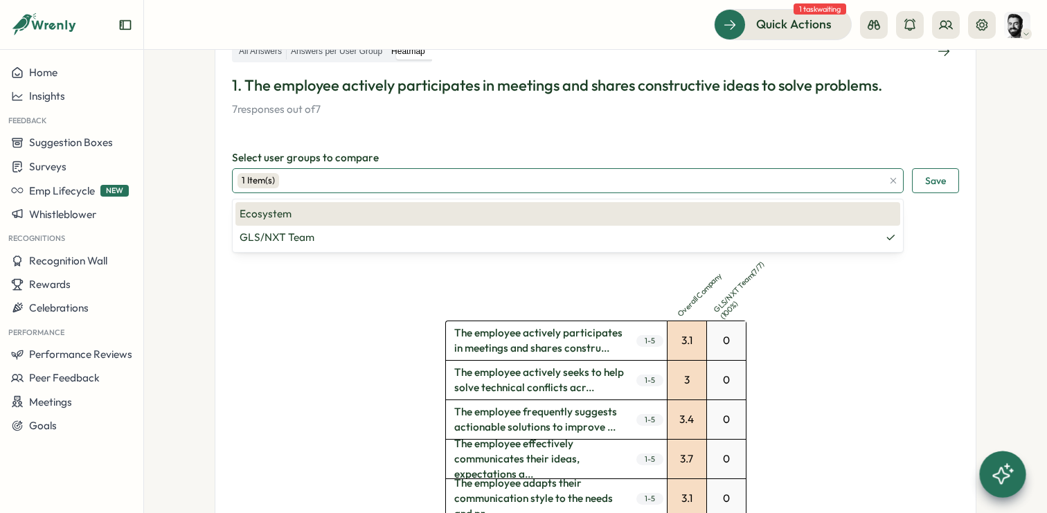
click at [319, 217] on span "Ecosystem" at bounding box center [568, 213] width 656 height 15
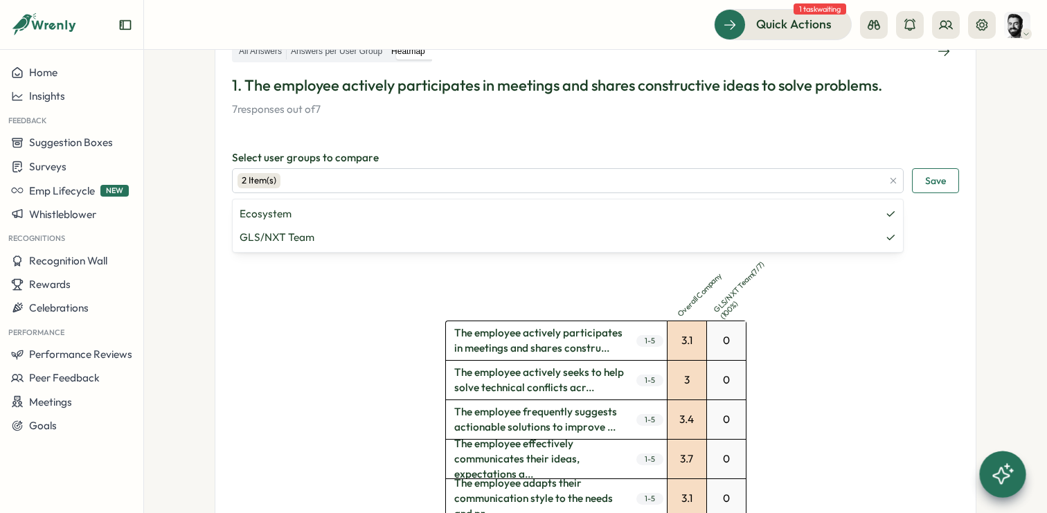
click at [928, 179] on span "Save" at bounding box center [935, 181] width 21 height 24
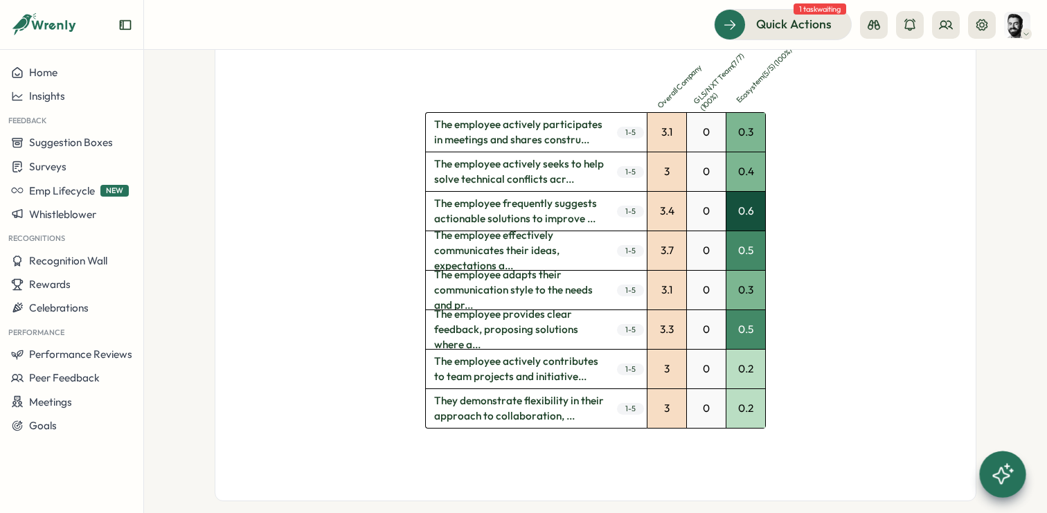
scroll to position [455, 0]
